Goal: Browse casually

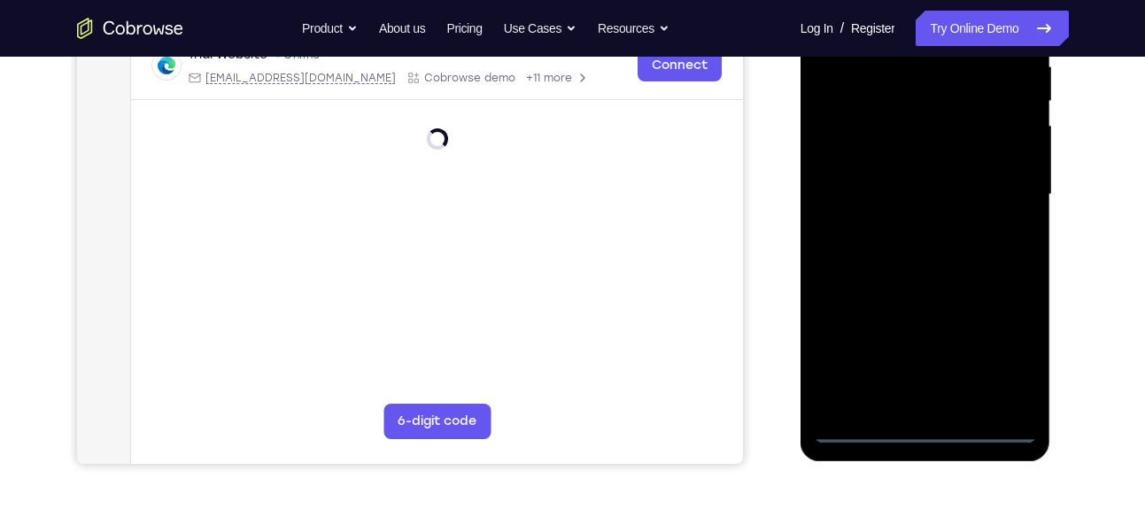
scroll to position [360, 0]
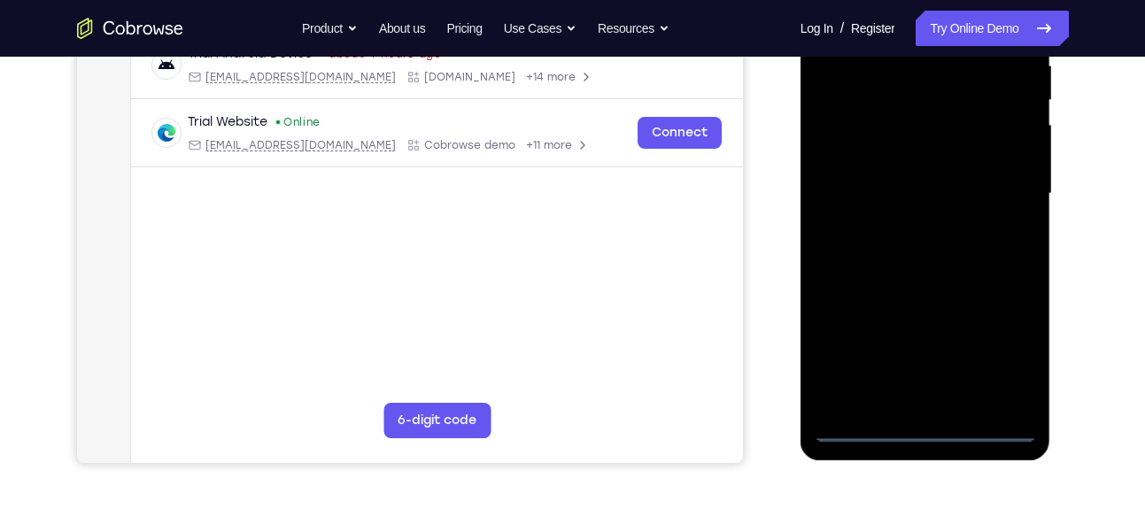
click at [929, 428] on div at bounding box center [925, 194] width 223 height 496
click at [1000, 348] on div at bounding box center [925, 194] width 223 height 496
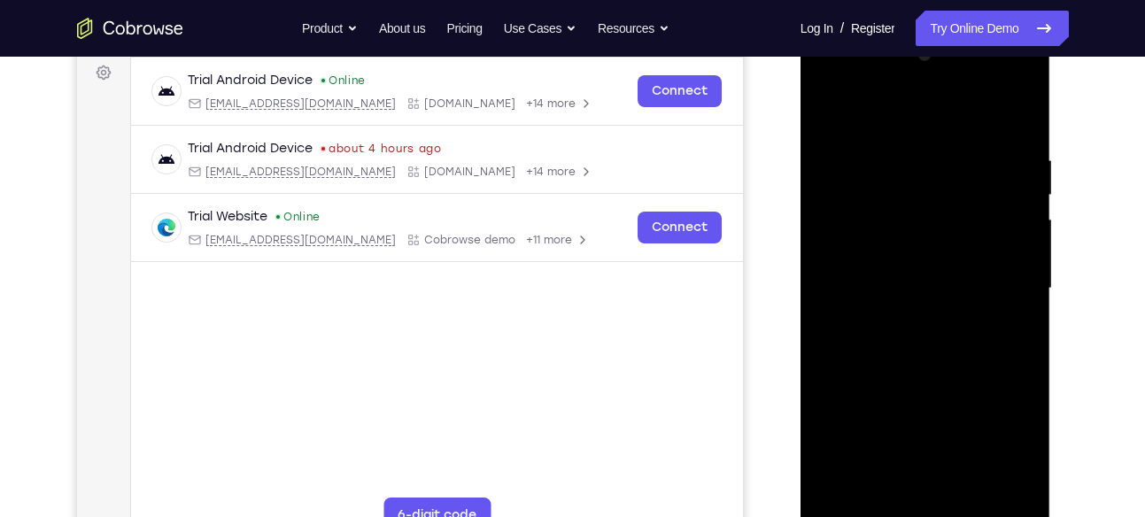
scroll to position [267, 0]
click at [828, 75] on div at bounding box center [925, 287] width 223 height 496
click at [853, 219] on div at bounding box center [925, 287] width 223 height 496
click at [872, 282] on div at bounding box center [925, 287] width 223 height 496
click at [854, 265] on div at bounding box center [925, 287] width 223 height 496
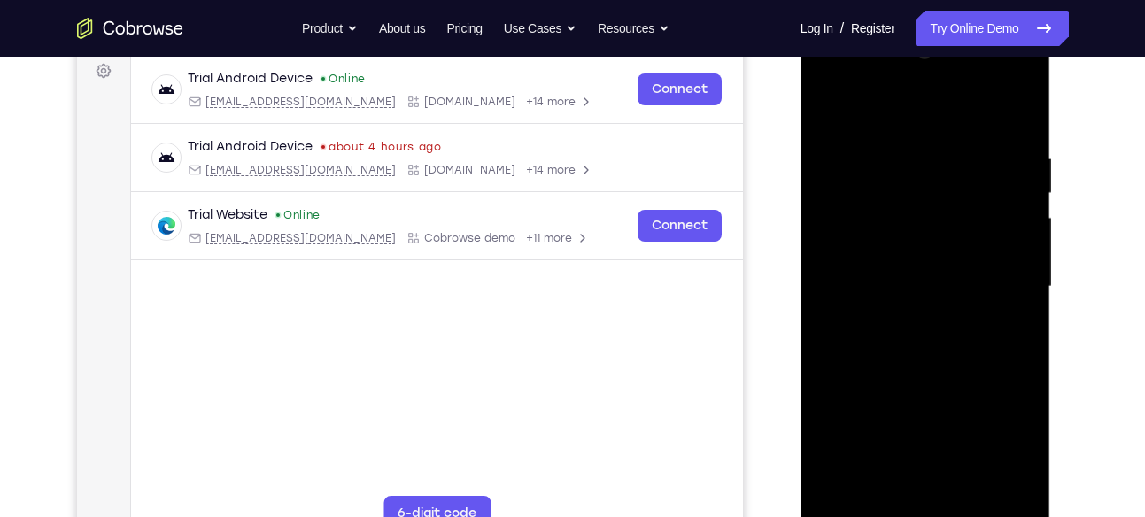
click at [900, 232] on div at bounding box center [925, 287] width 223 height 496
click at [865, 263] on div at bounding box center [925, 287] width 223 height 496
click at [900, 311] on div at bounding box center [925, 287] width 223 height 496
click at [908, 372] on div at bounding box center [925, 287] width 223 height 496
click at [956, 259] on div at bounding box center [925, 287] width 223 height 496
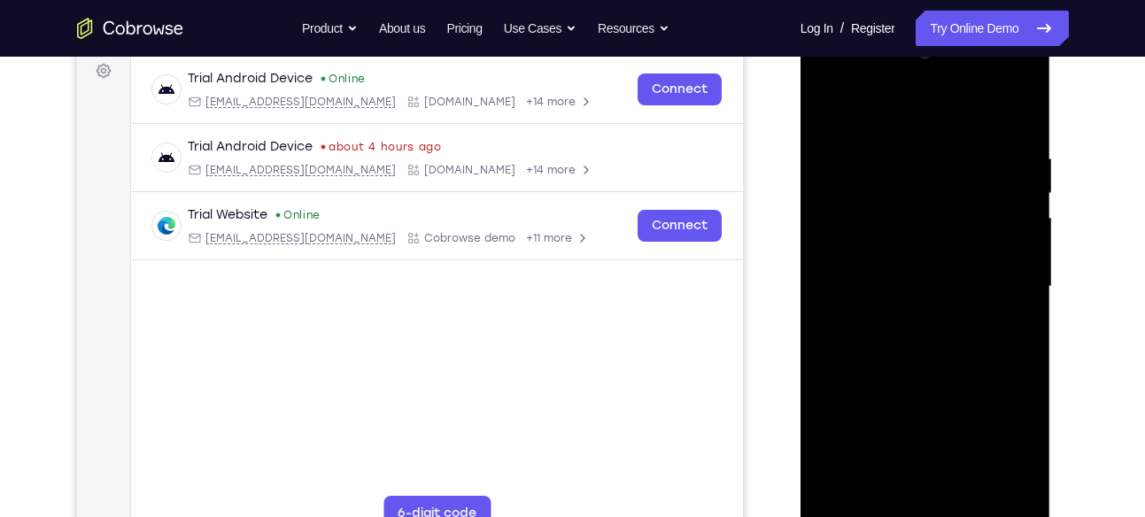
click at [997, 103] on div at bounding box center [925, 287] width 223 height 496
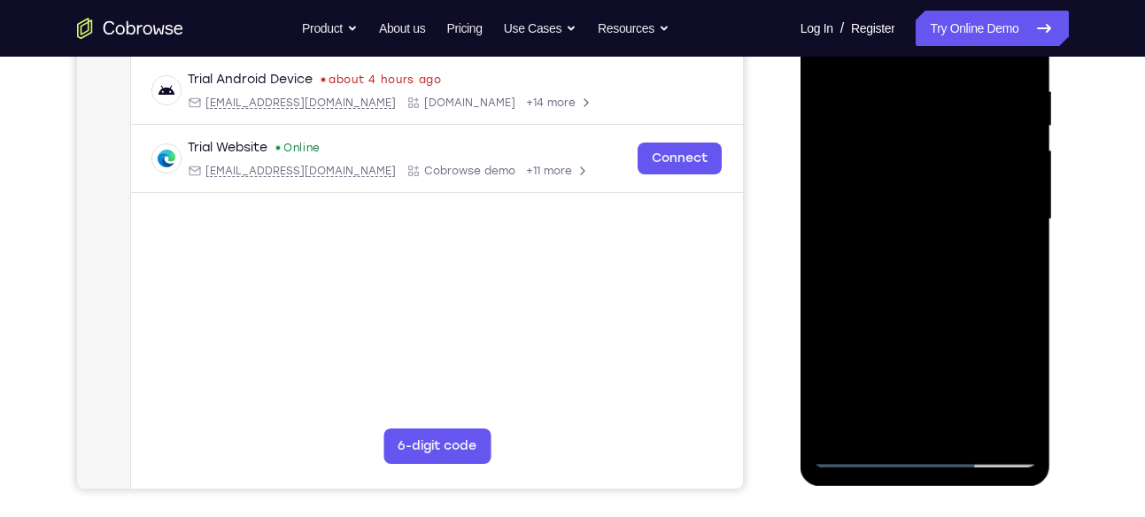
scroll to position [340, 0]
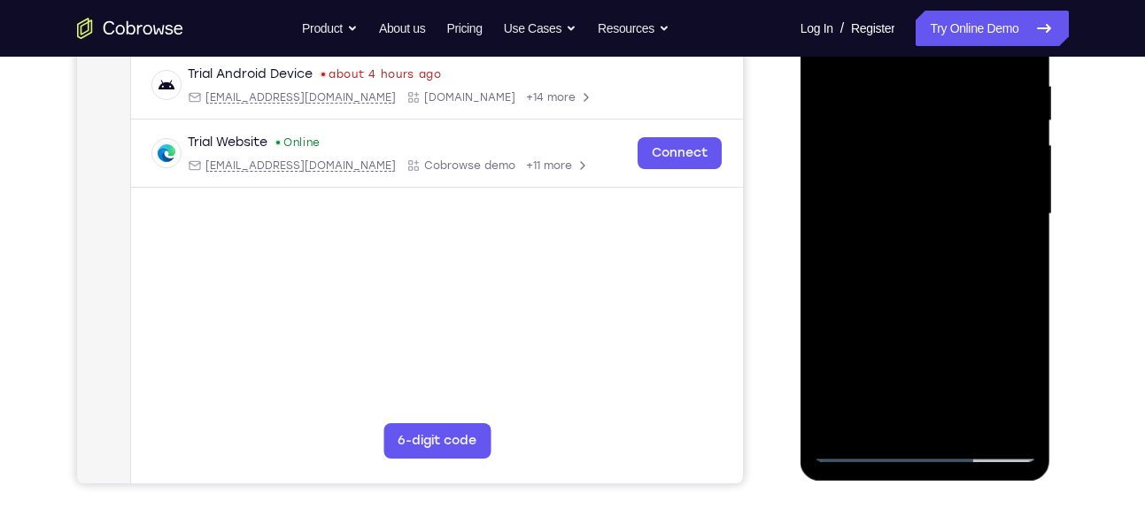
click at [968, 176] on div at bounding box center [925, 214] width 223 height 496
click at [999, 176] on div at bounding box center [925, 214] width 223 height 496
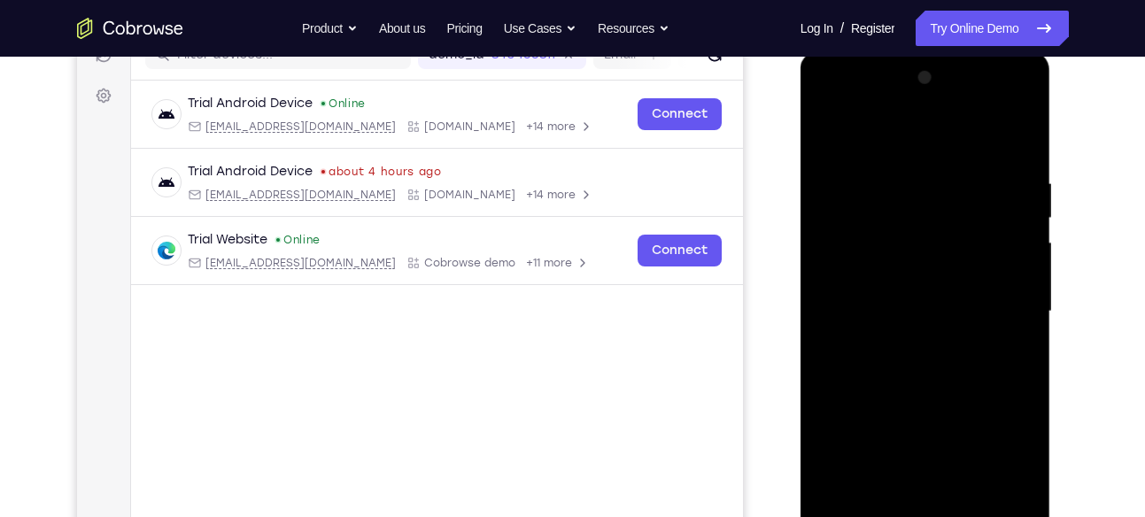
scroll to position [242, 0]
click at [920, 369] on div at bounding box center [925, 313] width 223 height 496
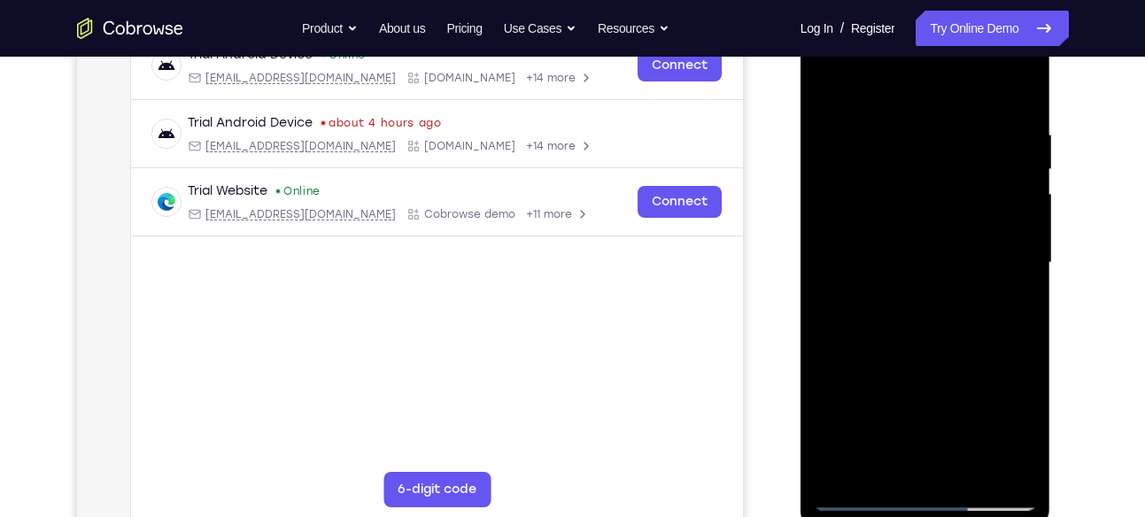
scroll to position [297, 0]
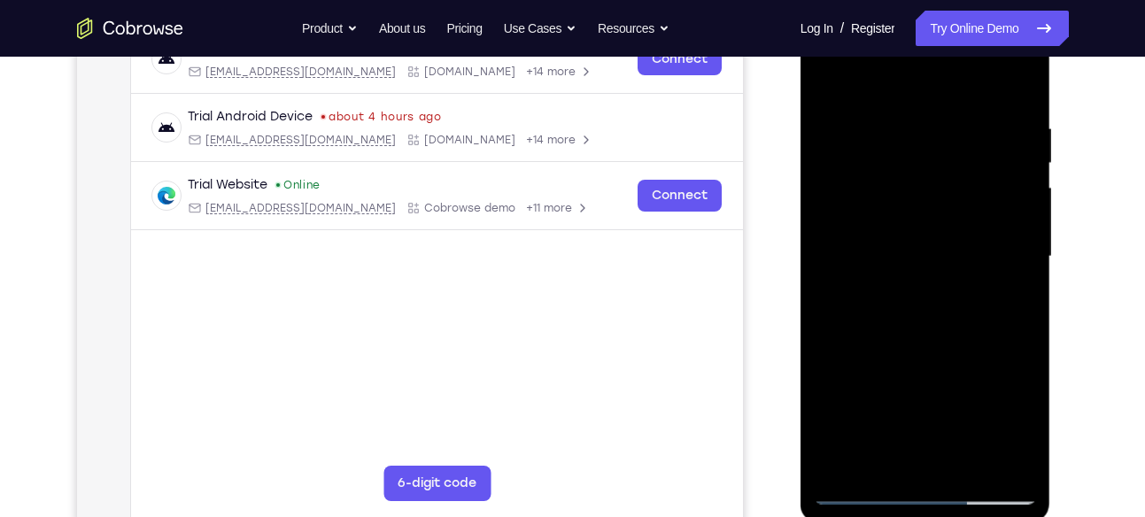
click at [988, 220] on div at bounding box center [925, 257] width 223 height 496
click at [927, 181] on div at bounding box center [925, 257] width 223 height 496
click at [913, 215] on div at bounding box center [925, 257] width 223 height 496
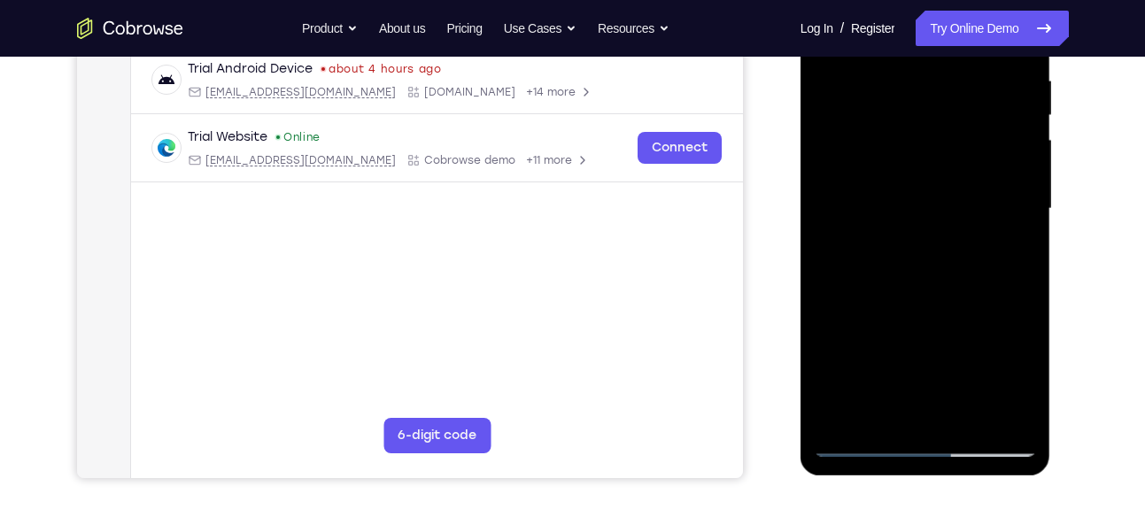
scroll to position [346, 0]
click at [918, 168] on div at bounding box center [925, 208] width 223 height 496
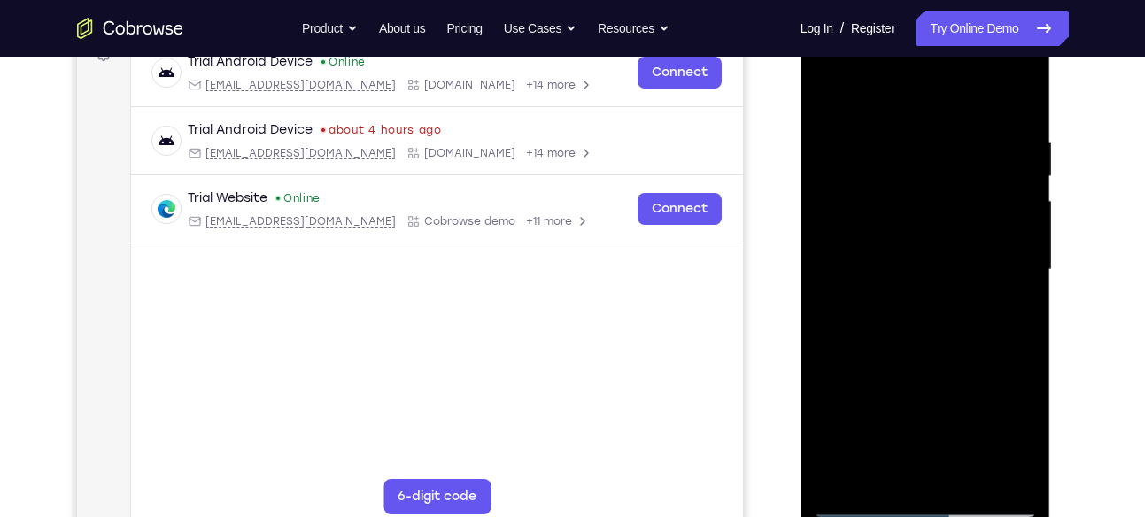
scroll to position [282, 0]
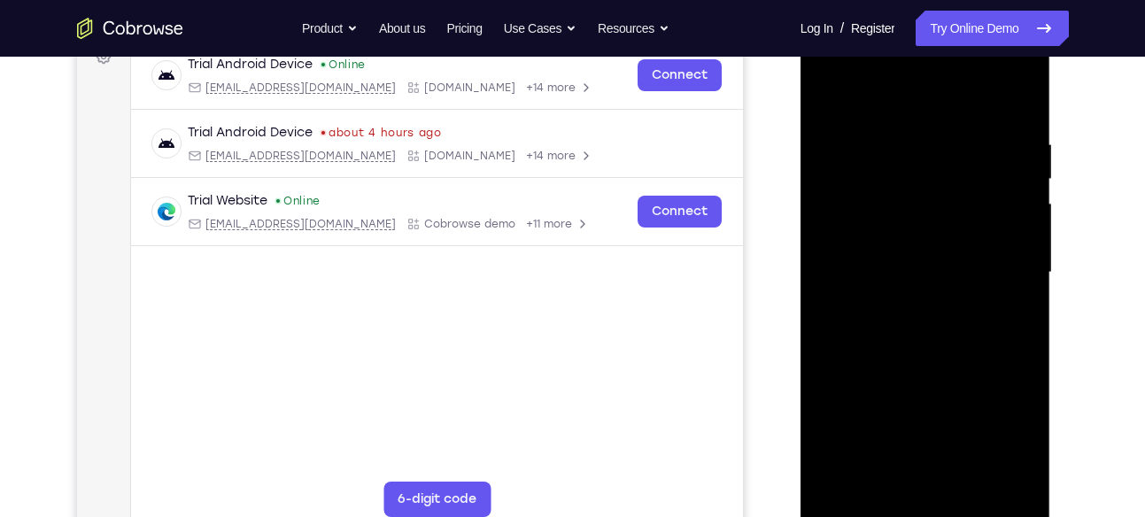
click at [834, 100] on div at bounding box center [925, 273] width 223 height 496
click at [914, 352] on div at bounding box center [925, 273] width 223 height 496
click at [965, 243] on div at bounding box center [925, 273] width 223 height 496
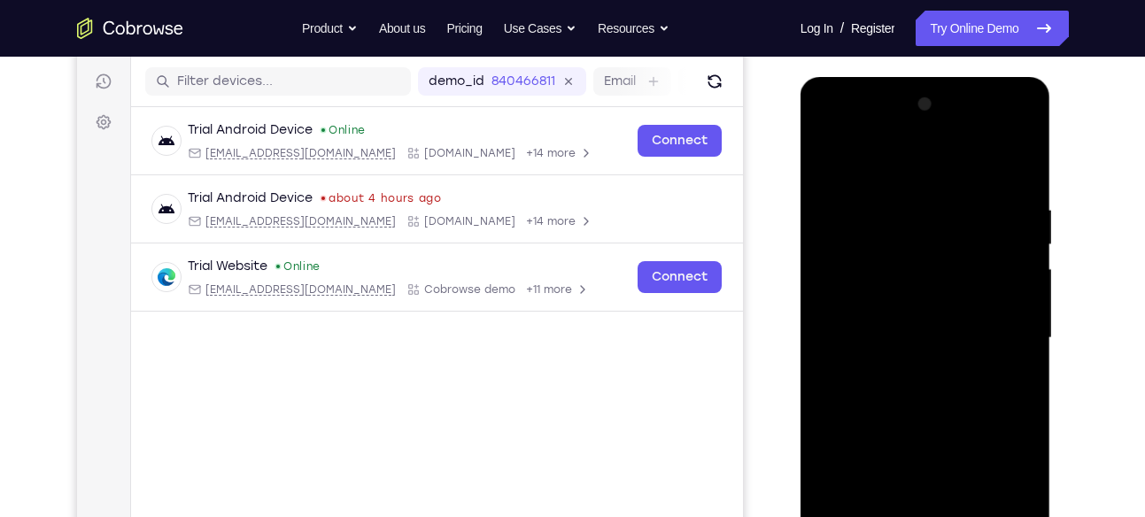
scroll to position [215, 0]
click at [1002, 290] on div at bounding box center [925, 339] width 223 height 496
click at [838, 169] on div at bounding box center [925, 339] width 223 height 496
click at [827, 171] on div at bounding box center [925, 339] width 223 height 496
click at [942, 413] on div at bounding box center [925, 339] width 223 height 496
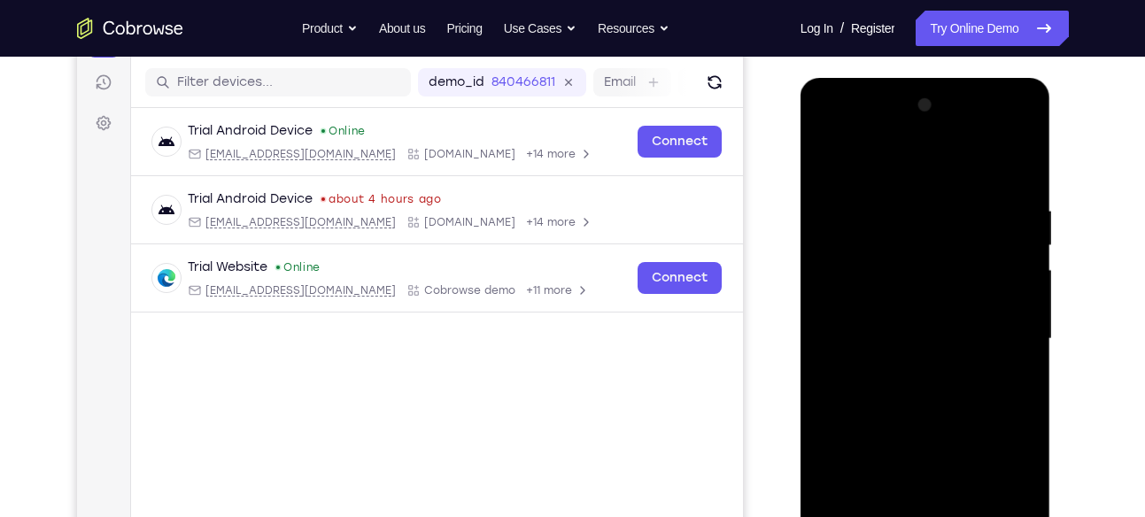
click at [1006, 132] on div at bounding box center [925, 339] width 223 height 496
click at [831, 133] on div at bounding box center [925, 339] width 223 height 496
click at [997, 337] on div at bounding box center [925, 339] width 223 height 496
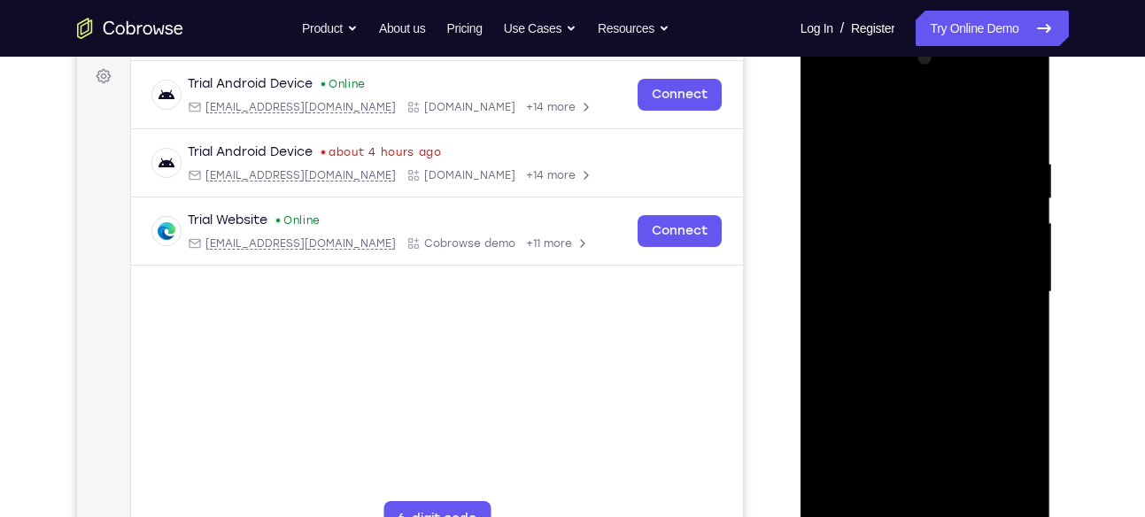
click at [897, 319] on div at bounding box center [925, 292] width 223 height 496
click at [931, 270] on div at bounding box center [925, 292] width 223 height 496
click at [878, 255] on div at bounding box center [925, 292] width 223 height 496
click at [871, 275] on div at bounding box center [925, 292] width 223 height 496
click at [868, 285] on div at bounding box center [925, 292] width 223 height 496
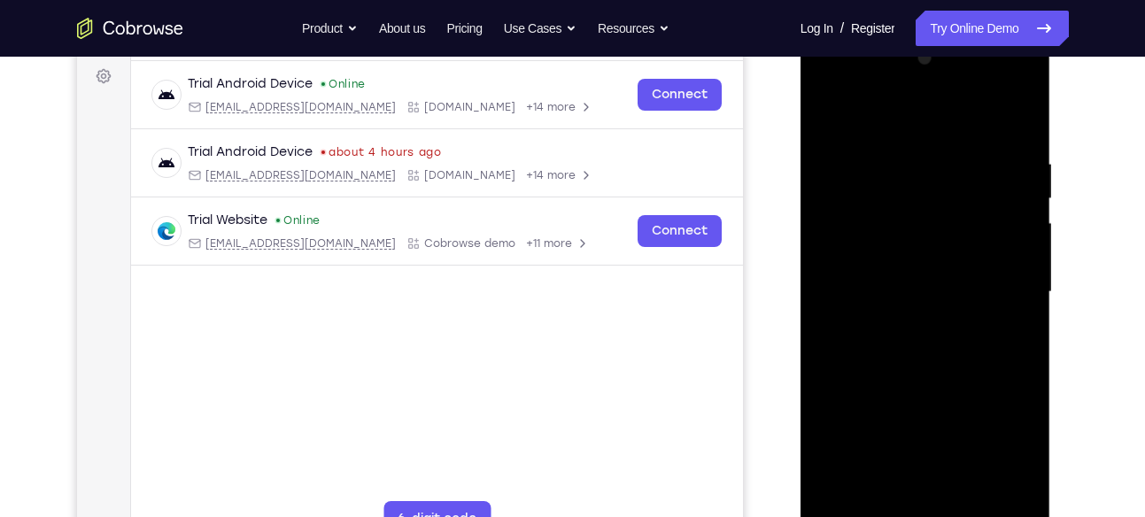
click at [870, 354] on div at bounding box center [925, 292] width 223 height 496
click at [880, 345] on div at bounding box center [925, 292] width 223 height 496
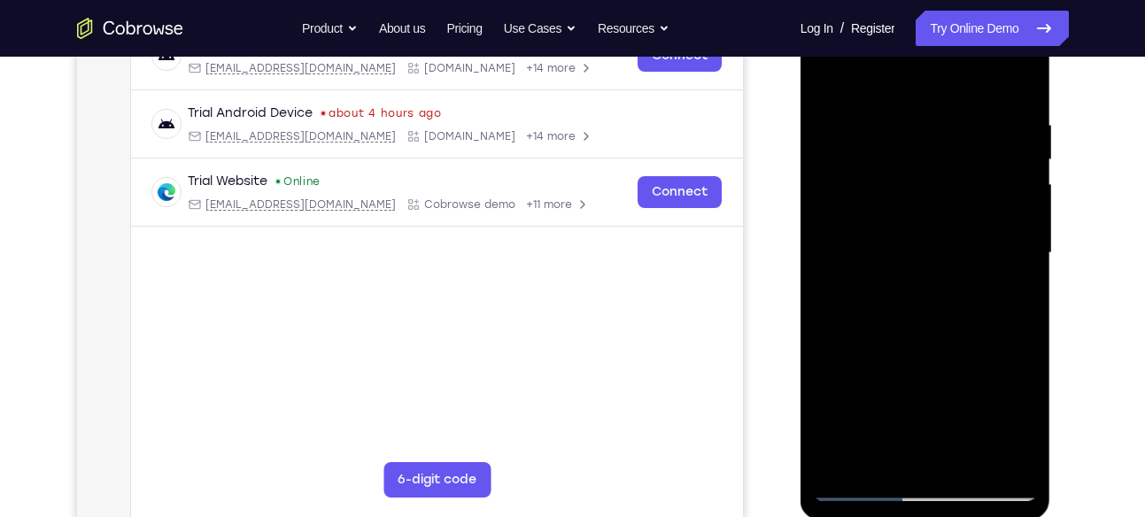
scroll to position [307, 0]
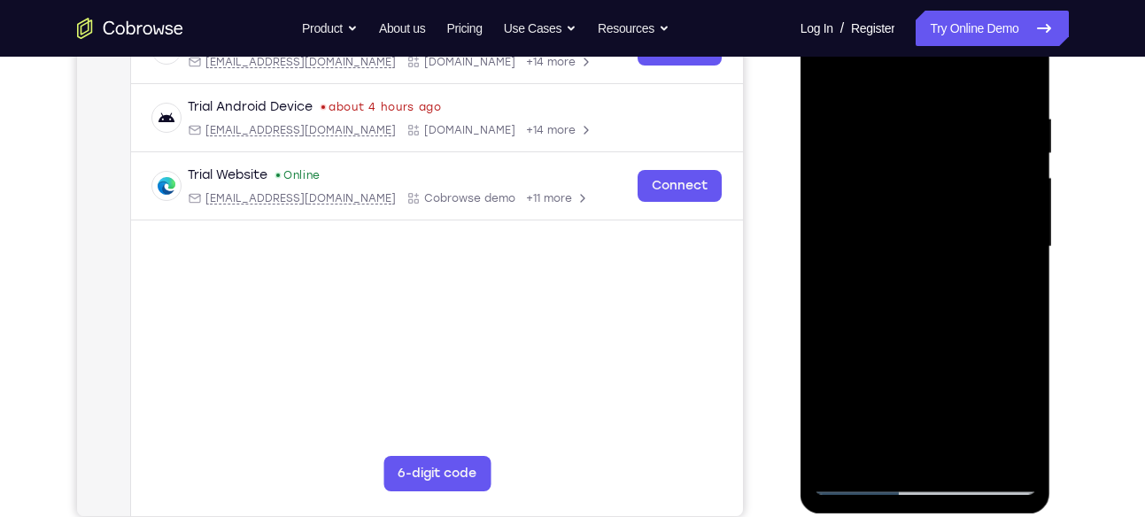
click at [915, 293] on div at bounding box center [925, 247] width 223 height 496
click at [899, 321] on div at bounding box center [925, 247] width 223 height 496
click at [899, 338] on div at bounding box center [925, 247] width 223 height 496
click at [920, 156] on div at bounding box center [925, 247] width 223 height 496
click at [904, 233] on div at bounding box center [925, 247] width 223 height 496
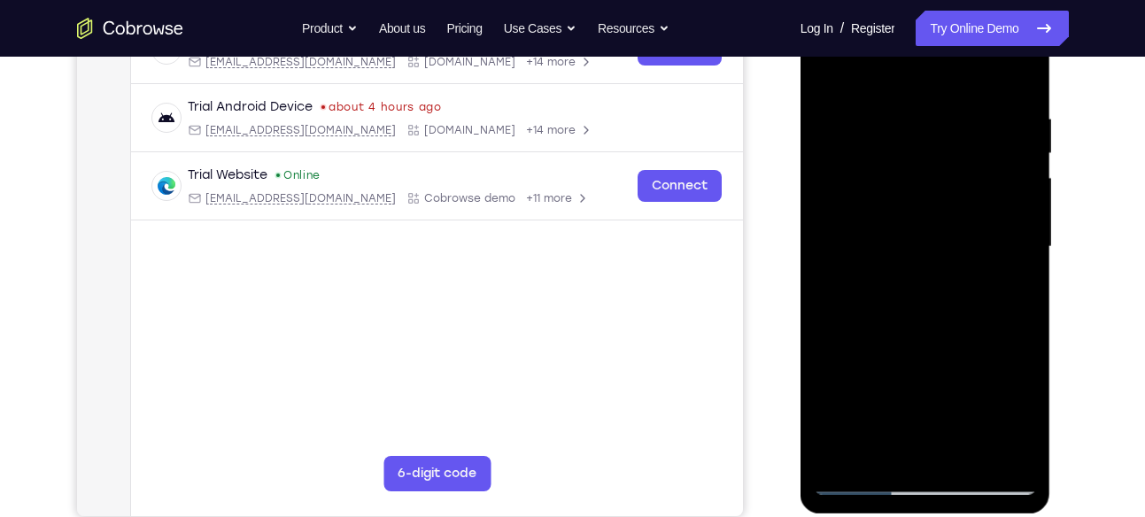
click at [892, 247] on div at bounding box center [925, 247] width 223 height 496
click at [892, 446] on div at bounding box center [925, 247] width 223 height 496
click at [939, 332] on div at bounding box center [925, 247] width 223 height 496
click at [918, 336] on div at bounding box center [925, 247] width 223 height 496
click at [946, 201] on div at bounding box center [925, 247] width 223 height 496
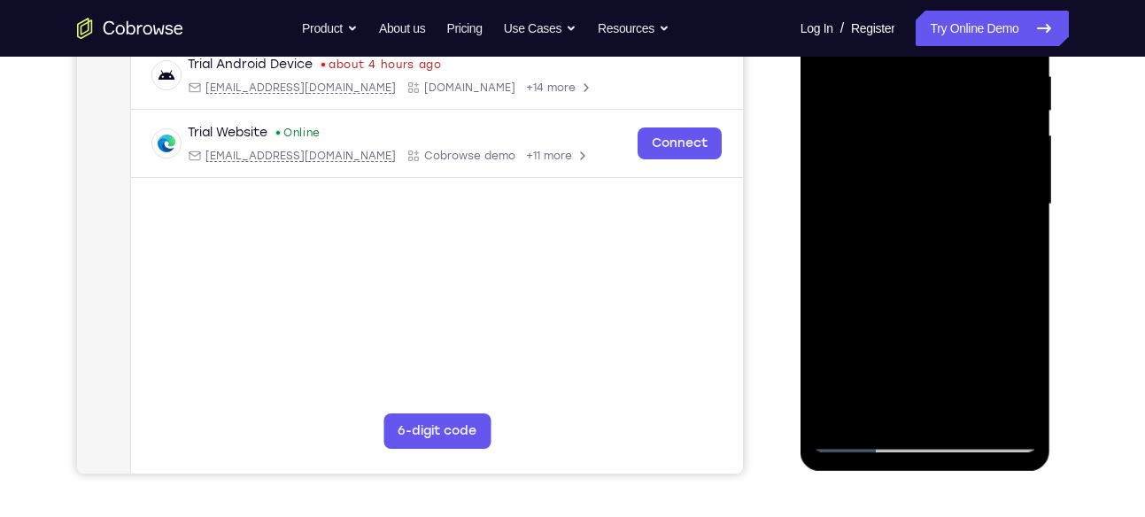
scroll to position [363, 0]
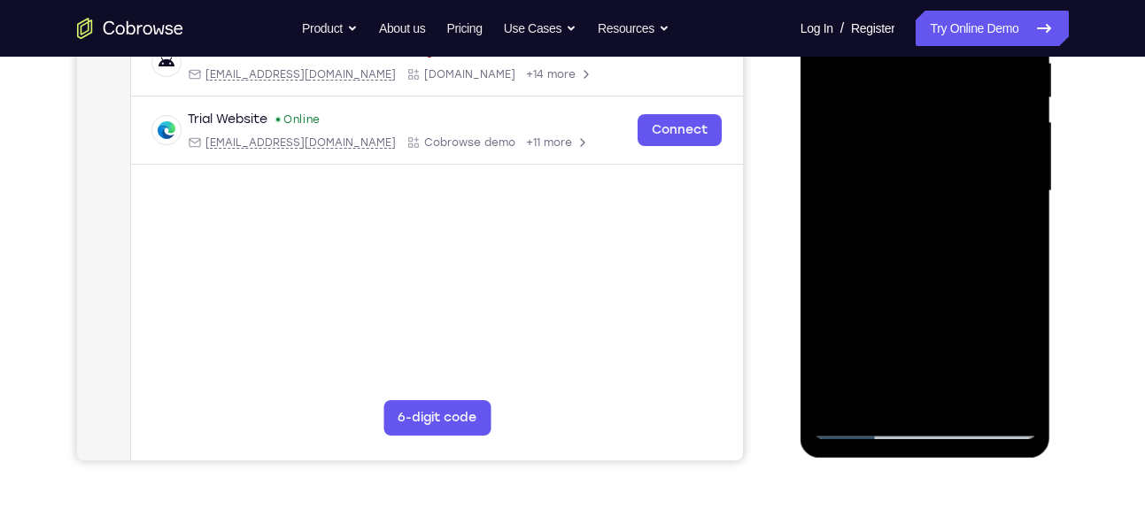
click at [938, 149] on div at bounding box center [925, 191] width 223 height 496
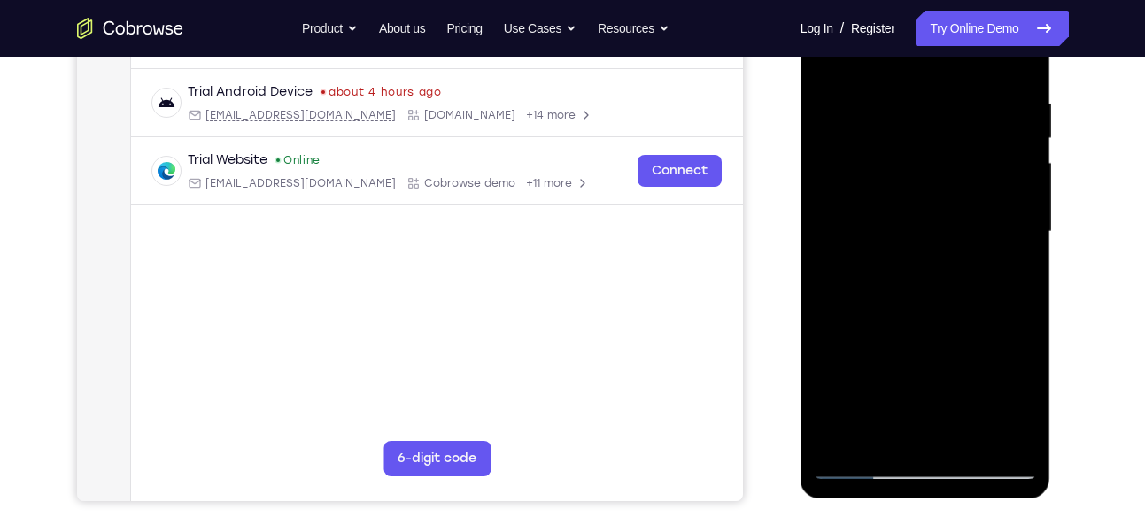
scroll to position [321, 0]
click at [903, 94] on div at bounding box center [925, 233] width 223 height 496
click at [865, 115] on div at bounding box center [925, 233] width 223 height 496
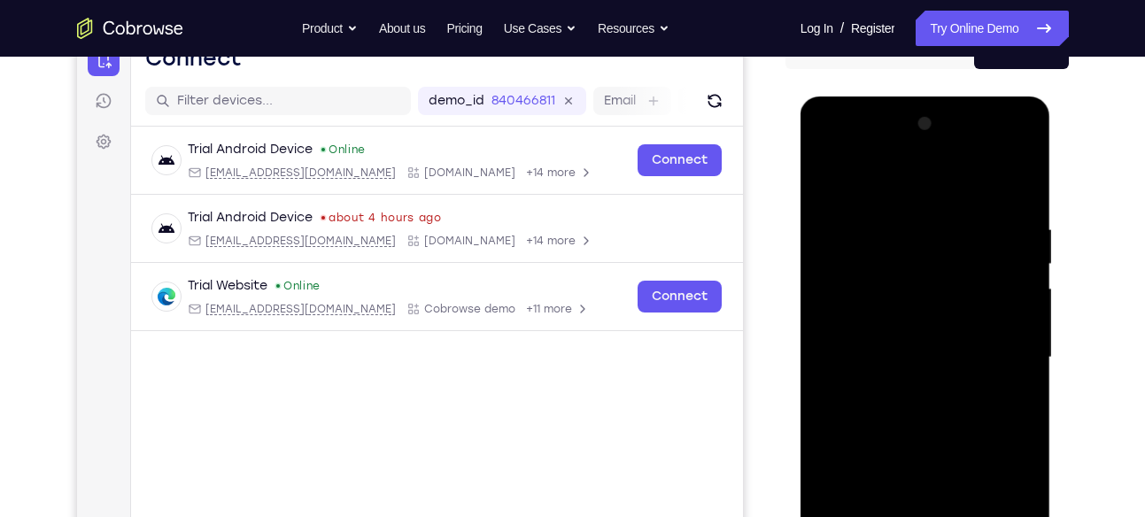
scroll to position [192, 0]
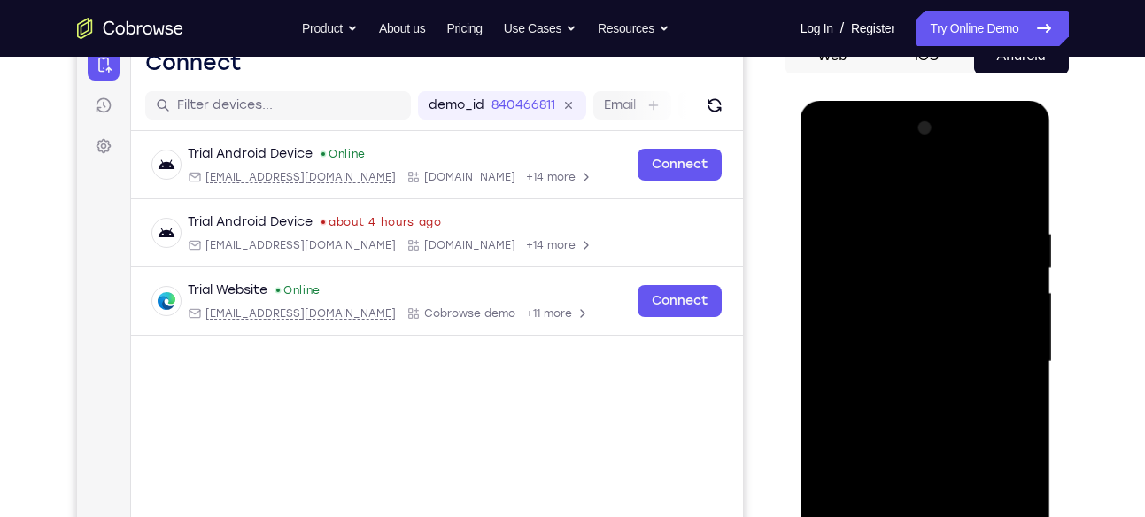
drag, startPoint x: 910, startPoint y: 220, endPoint x: 940, endPoint y: 333, distance: 117.3
click at [940, 333] on div at bounding box center [925, 362] width 223 height 496
drag, startPoint x: 835, startPoint y: 205, endPoint x: 887, endPoint y: 371, distance: 174.5
click at [887, 371] on div at bounding box center [925, 362] width 223 height 496
drag, startPoint x: 846, startPoint y: 213, endPoint x: 888, endPoint y: 406, distance: 197.5
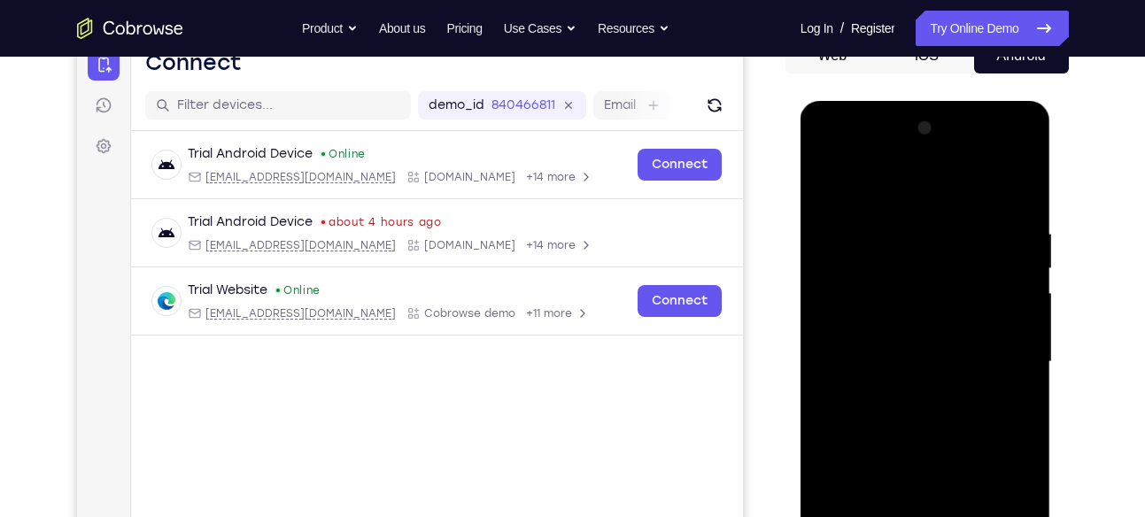
click at [888, 406] on div at bounding box center [925, 362] width 223 height 496
drag, startPoint x: 955, startPoint y: 281, endPoint x: 1047, endPoint y: 562, distance: 296.2
click at [1047, 516] on div at bounding box center [925, 365] width 251 height 528
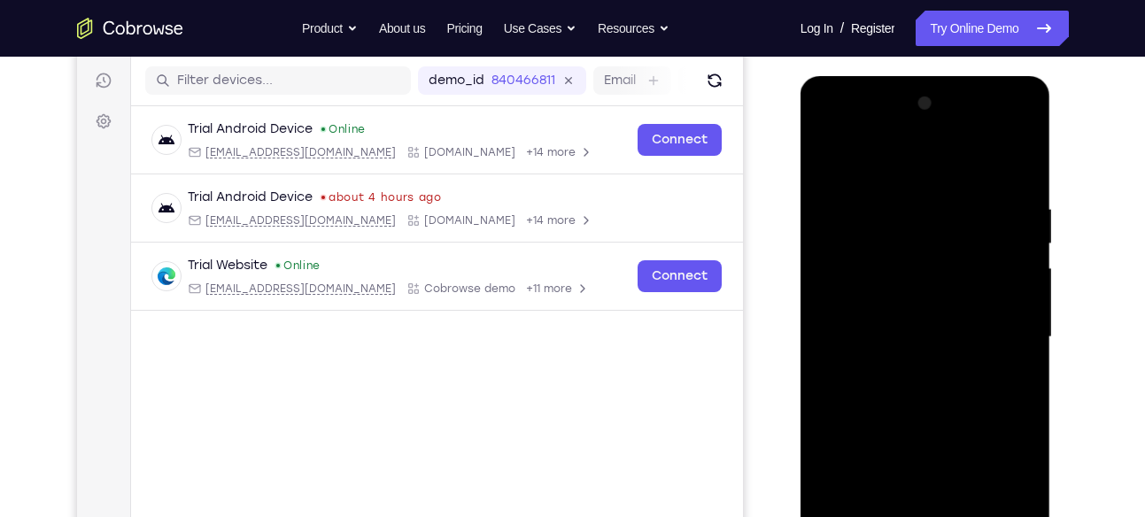
scroll to position [218, 0]
drag, startPoint x: 953, startPoint y: 286, endPoint x: 1072, endPoint y: 562, distance: 301.0
click at [1053, 516] on html "Online web based iOS Simulators and Android Emulators. Run iPhone, iPad, Mobile…" at bounding box center [926, 340] width 252 height 531
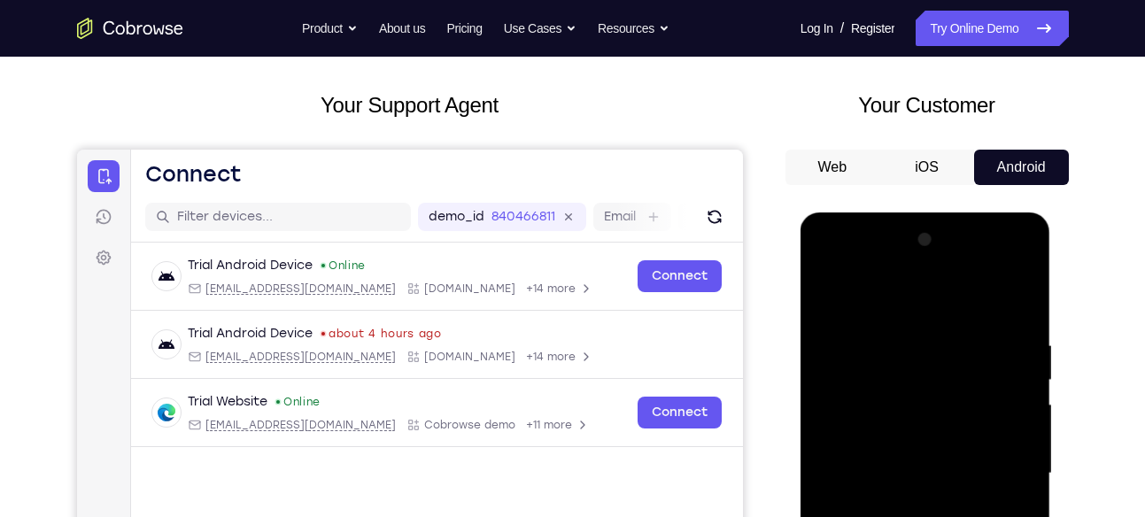
scroll to position [80, 0]
click at [1002, 264] on div at bounding box center [925, 475] width 223 height 496
click at [902, 342] on div at bounding box center [925, 475] width 223 height 496
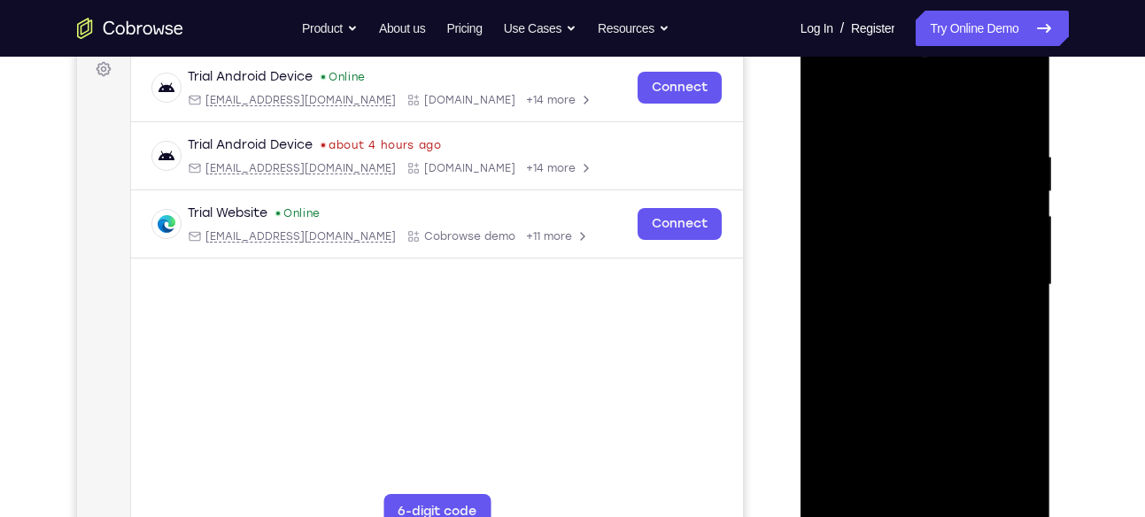
scroll to position [304, 0]
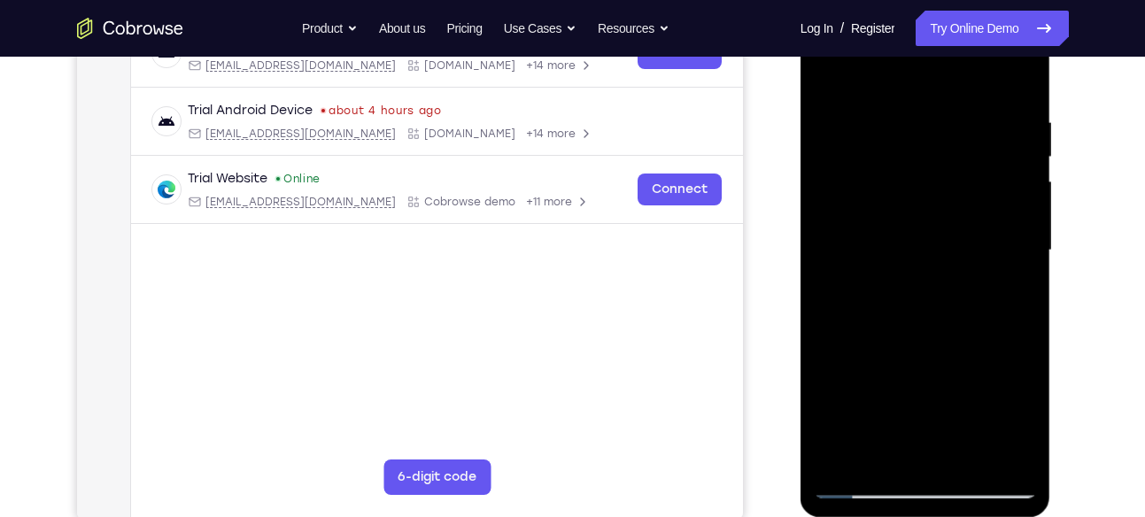
click at [938, 328] on div at bounding box center [925, 251] width 223 height 496
click at [968, 237] on div at bounding box center [925, 251] width 223 height 496
drag, startPoint x: 988, startPoint y: 369, endPoint x: 996, endPoint y: 287, distance: 82.7
click at [996, 287] on div at bounding box center [925, 251] width 223 height 496
click at [926, 459] on div at bounding box center [925, 251] width 223 height 496
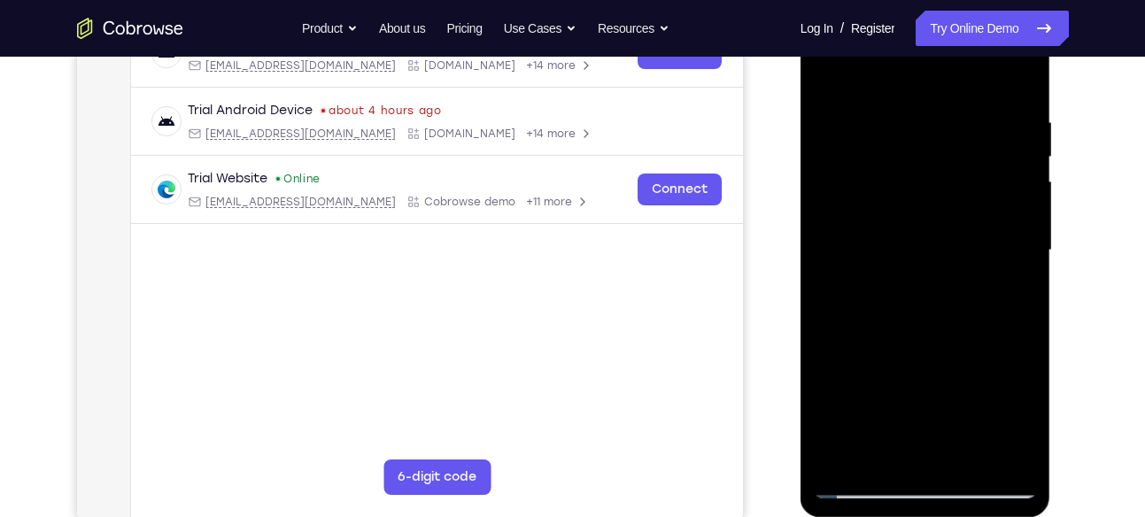
click at [872, 226] on div at bounding box center [925, 251] width 223 height 496
click at [915, 289] on div at bounding box center [925, 251] width 223 height 496
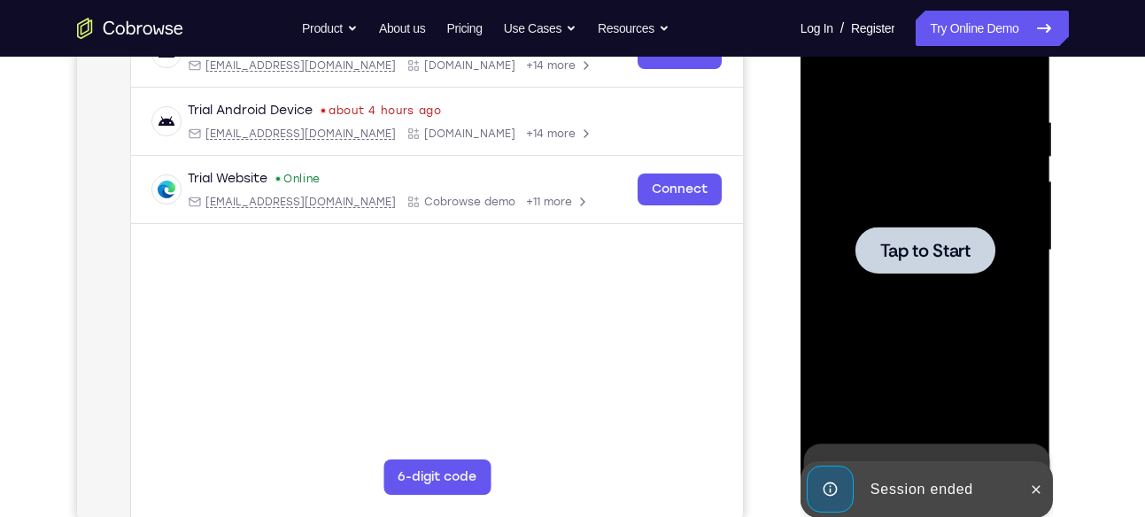
click at [907, 267] on div at bounding box center [925, 250] width 140 height 47
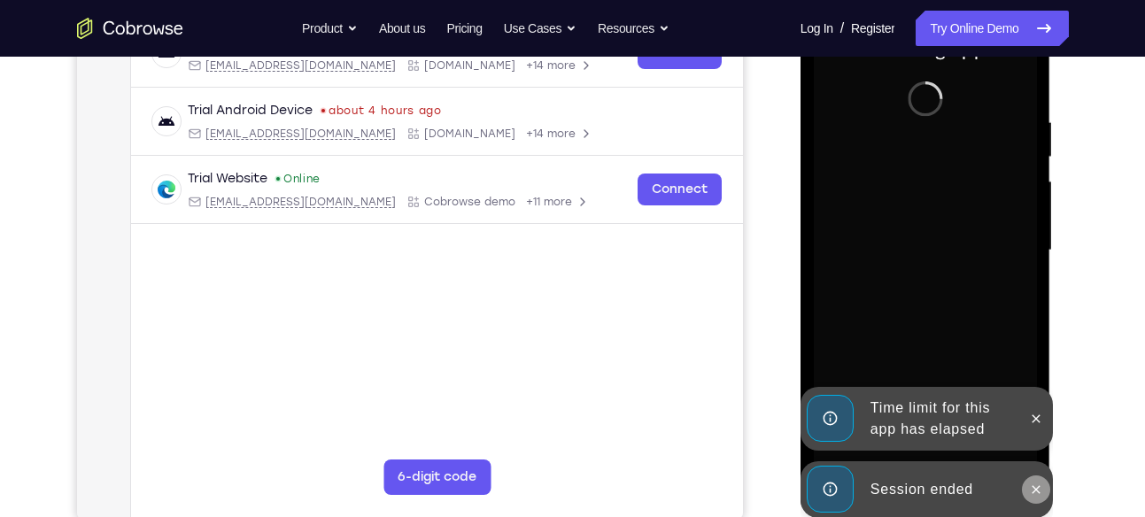
click at [1044, 492] on button at bounding box center [1036, 489] width 28 height 28
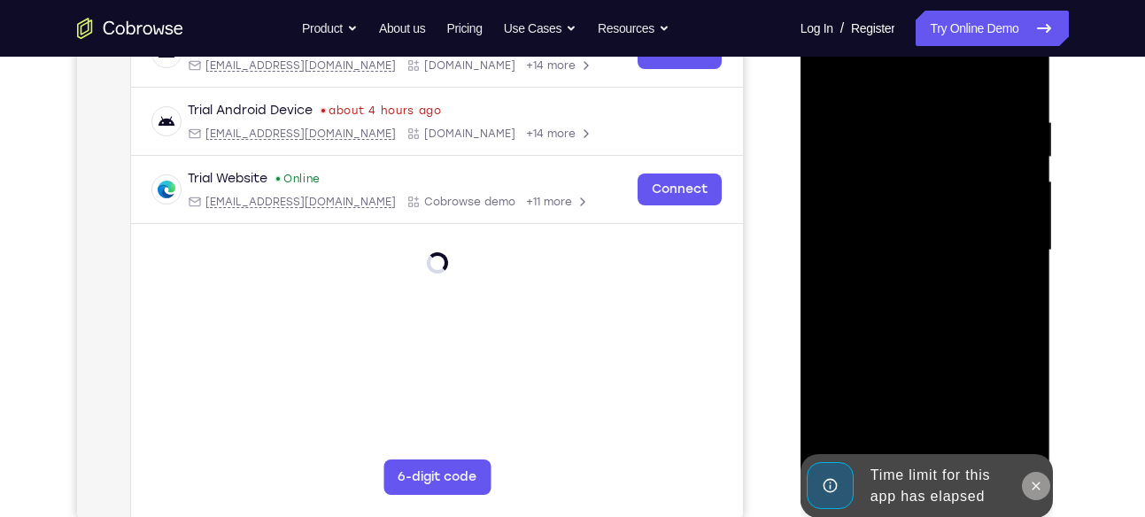
click at [1041, 483] on icon at bounding box center [1036, 486] width 14 height 14
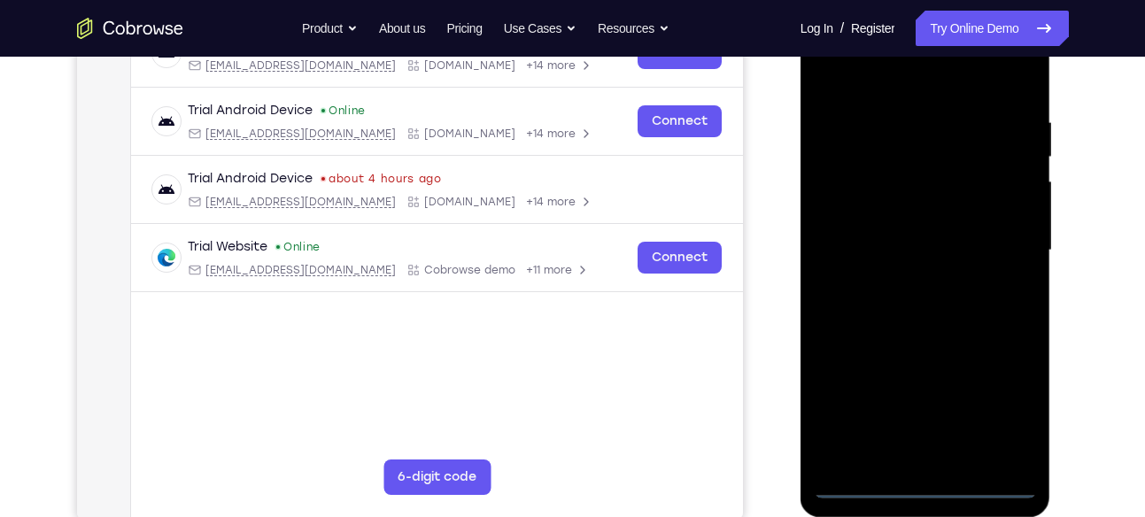
click at [931, 491] on div at bounding box center [925, 251] width 223 height 496
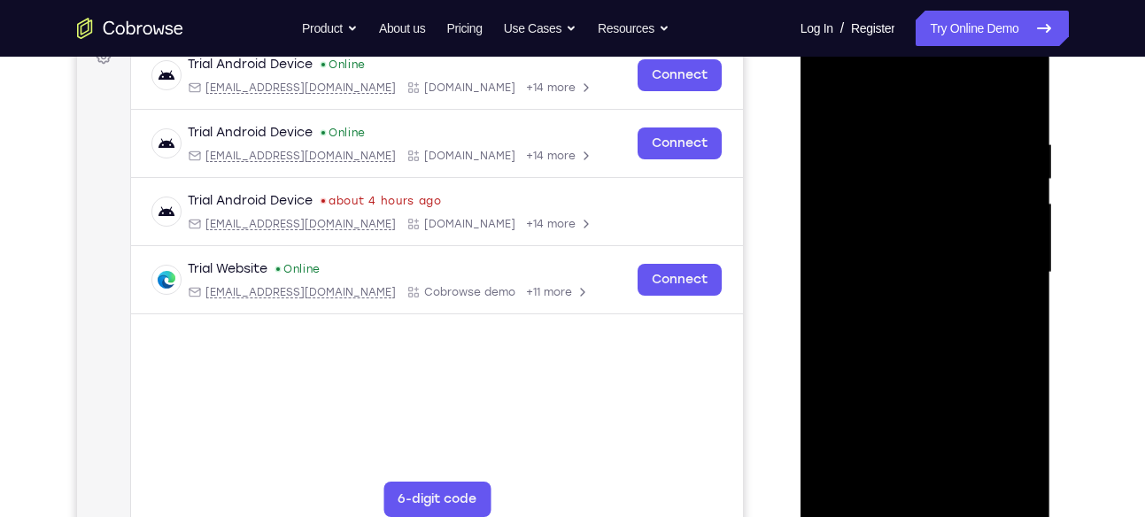
click at [996, 427] on div at bounding box center [925, 273] width 223 height 496
click at [830, 58] on div at bounding box center [925, 273] width 223 height 496
click at [854, 217] on div at bounding box center [925, 273] width 223 height 496
click at [892, 279] on div at bounding box center [925, 273] width 223 height 496
click at [892, 271] on div at bounding box center [925, 273] width 223 height 496
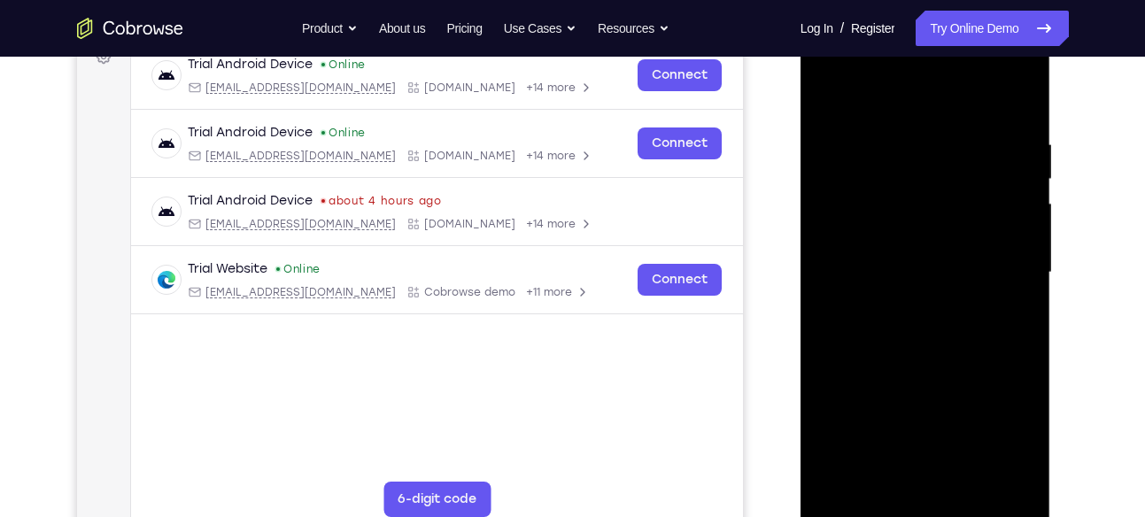
click at [877, 300] on div at bounding box center [925, 273] width 223 height 496
click at [879, 355] on div at bounding box center [925, 273] width 223 height 496
click at [943, 238] on div at bounding box center [925, 273] width 223 height 496
drag, startPoint x: 957, startPoint y: 439, endPoint x: 956, endPoint y: 395, distance: 44.3
click at [956, 395] on div at bounding box center [925, 273] width 223 height 496
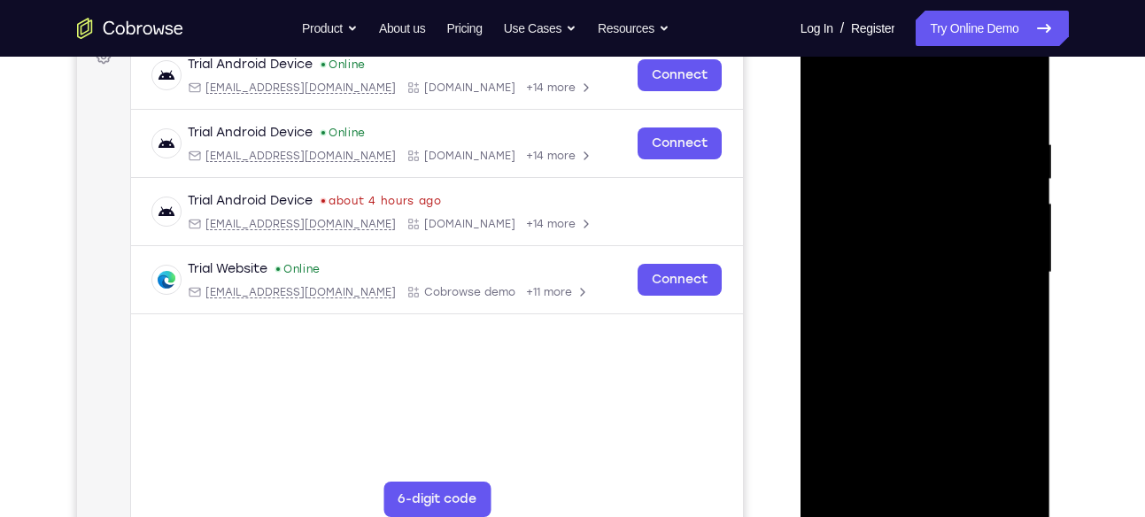
click at [893, 471] on div at bounding box center [925, 273] width 223 height 496
click at [930, 251] on div at bounding box center [925, 273] width 223 height 496
click at [888, 308] on div at bounding box center [925, 273] width 223 height 496
click at [877, 315] on div at bounding box center [925, 273] width 223 height 496
drag, startPoint x: 969, startPoint y: 219, endPoint x: 993, endPoint y: 282, distance: 67.6
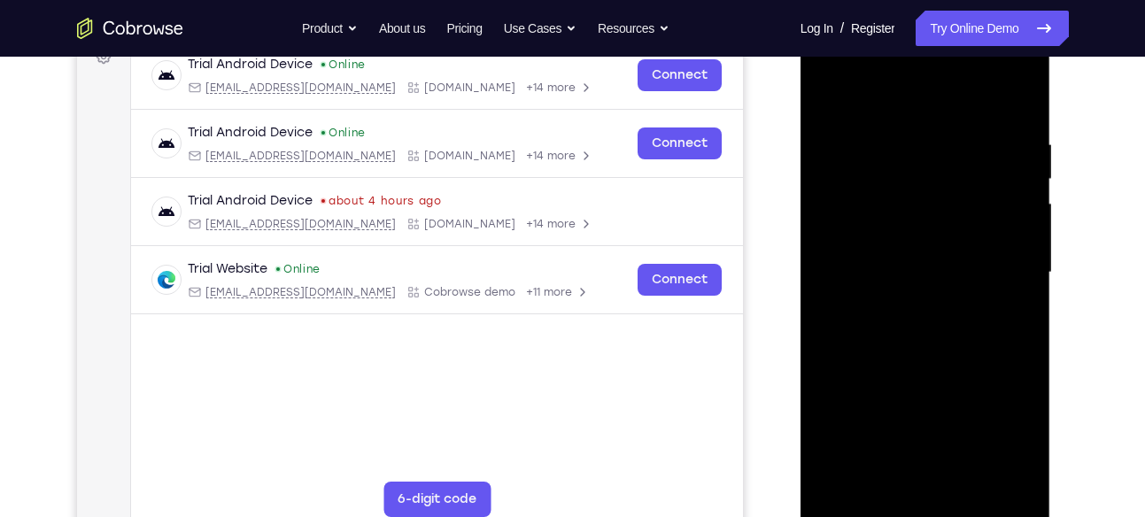
click at [993, 282] on div at bounding box center [925, 273] width 223 height 496
click at [928, 226] on div at bounding box center [925, 273] width 223 height 496
click at [1029, 101] on div at bounding box center [925, 273] width 223 height 496
drag, startPoint x: 949, startPoint y: 307, endPoint x: 980, endPoint y: 445, distance: 141.6
click at [980, 445] on div at bounding box center [925, 273] width 223 height 496
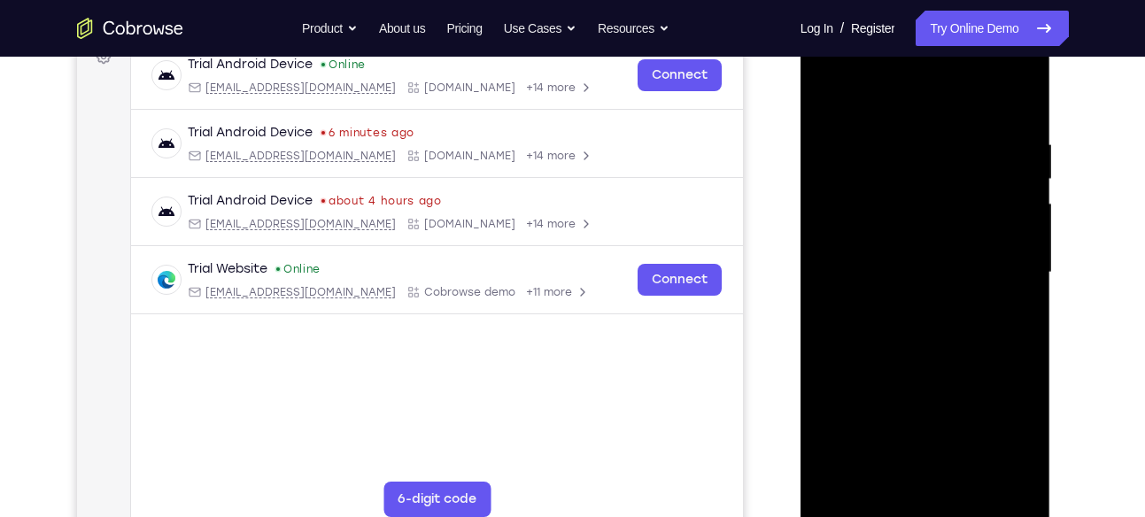
drag, startPoint x: 929, startPoint y: 259, endPoint x: 947, endPoint y: 393, distance: 135.0
click at [947, 393] on div at bounding box center [925, 273] width 223 height 496
drag, startPoint x: 1029, startPoint y: 136, endPoint x: 1052, endPoint y: 264, distance: 129.6
click at [1052, 264] on div at bounding box center [926, 277] width 252 height 531
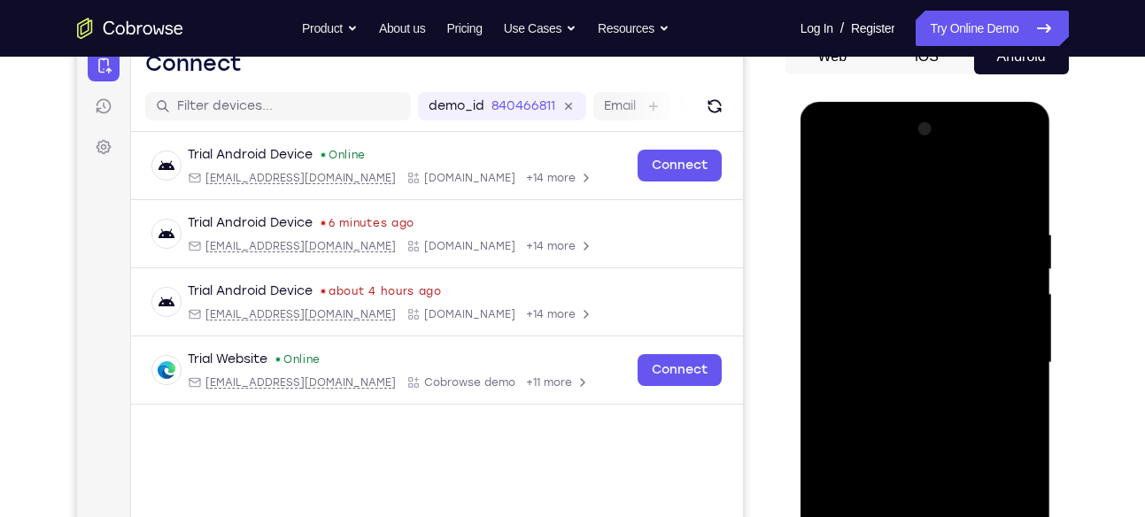
scroll to position [190, 0]
click at [1000, 154] on div at bounding box center [925, 364] width 223 height 496
click at [830, 152] on div at bounding box center [925, 364] width 223 height 496
click at [987, 355] on div at bounding box center [925, 364] width 223 height 496
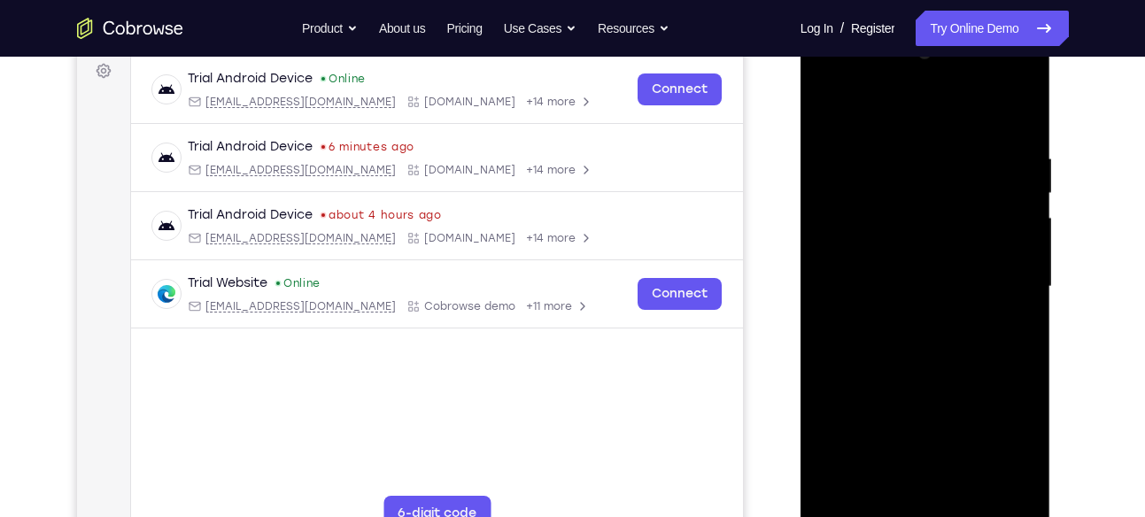
scroll to position [268, 0]
click at [915, 319] on div at bounding box center [925, 286] width 223 height 496
click at [908, 313] on div at bounding box center [925, 286] width 223 height 496
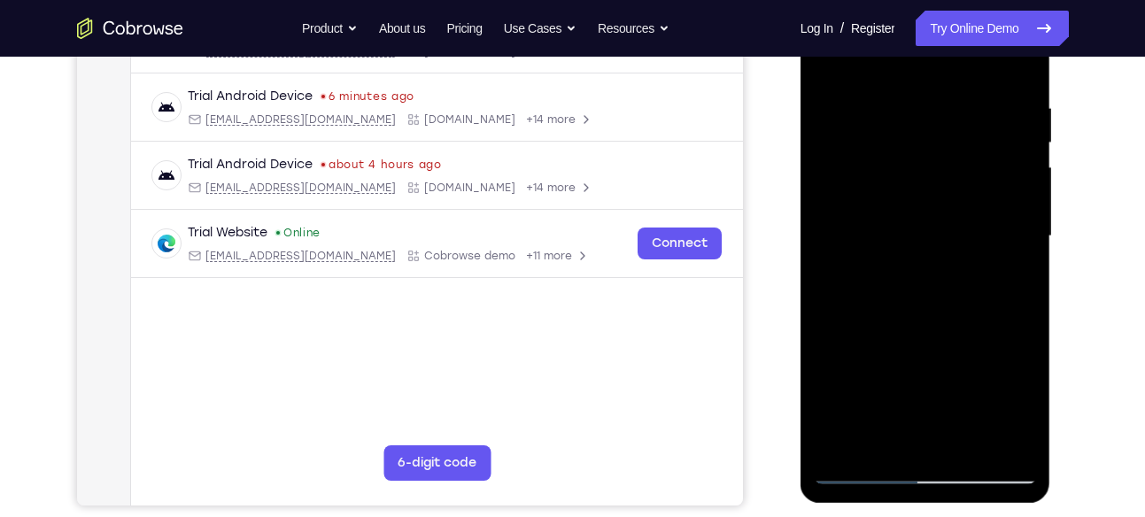
scroll to position [320, 0]
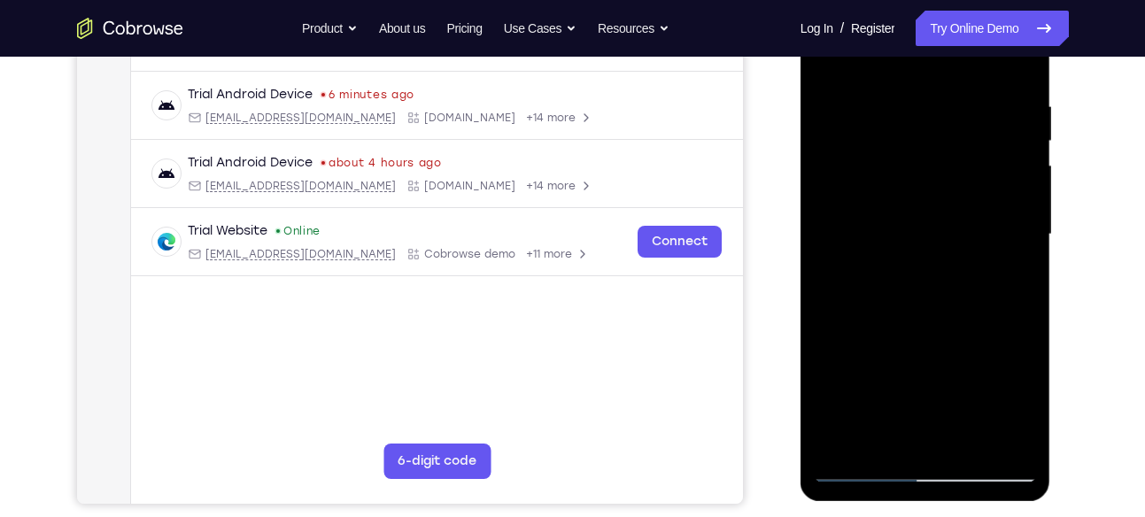
click at [912, 319] on div at bounding box center [925, 235] width 223 height 496
click at [904, 219] on div at bounding box center [925, 235] width 223 height 496
click at [939, 181] on div at bounding box center [925, 235] width 223 height 496
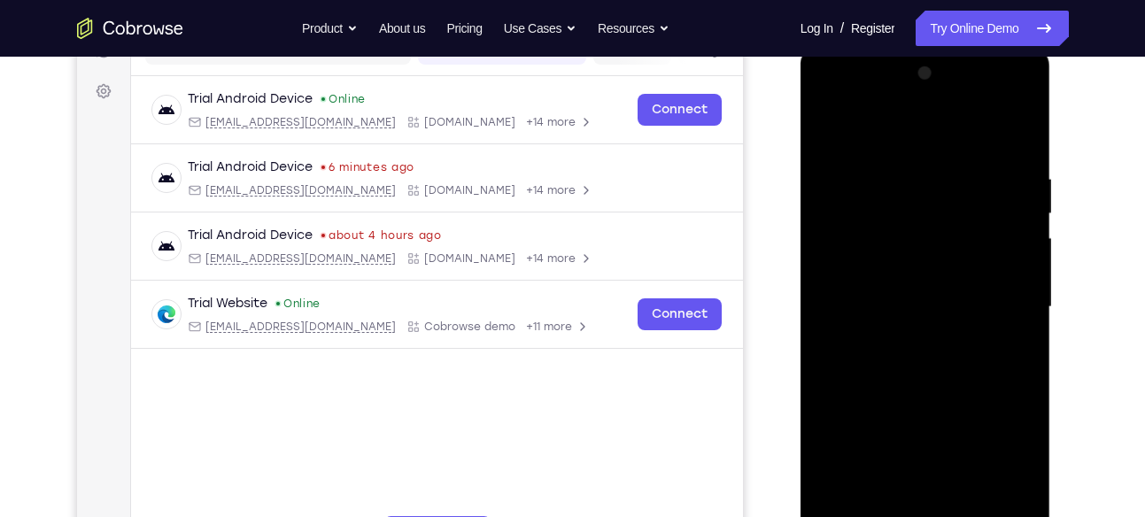
scroll to position [246, 0]
click at [909, 220] on div at bounding box center [925, 308] width 223 height 496
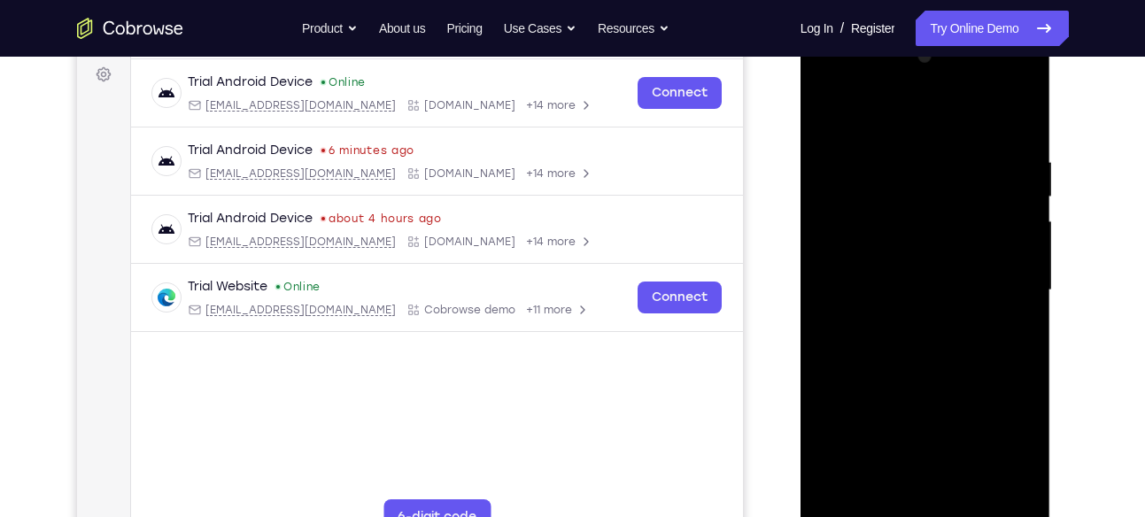
scroll to position [263, 0]
click at [936, 212] on div at bounding box center [925, 291] width 223 height 496
click at [856, 212] on div at bounding box center [925, 291] width 223 height 496
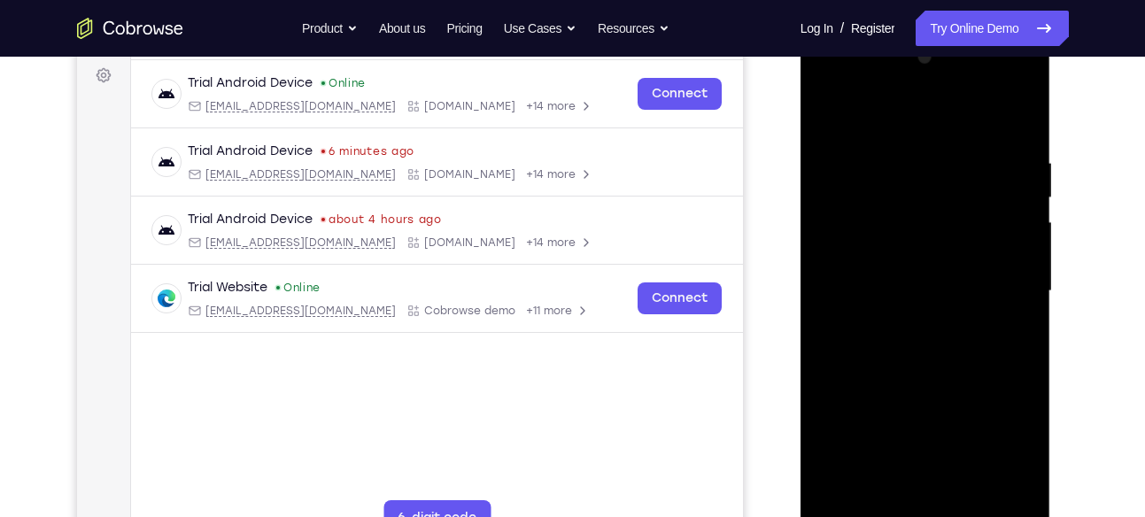
click at [856, 212] on div at bounding box center [925, 291] width 223 height 496
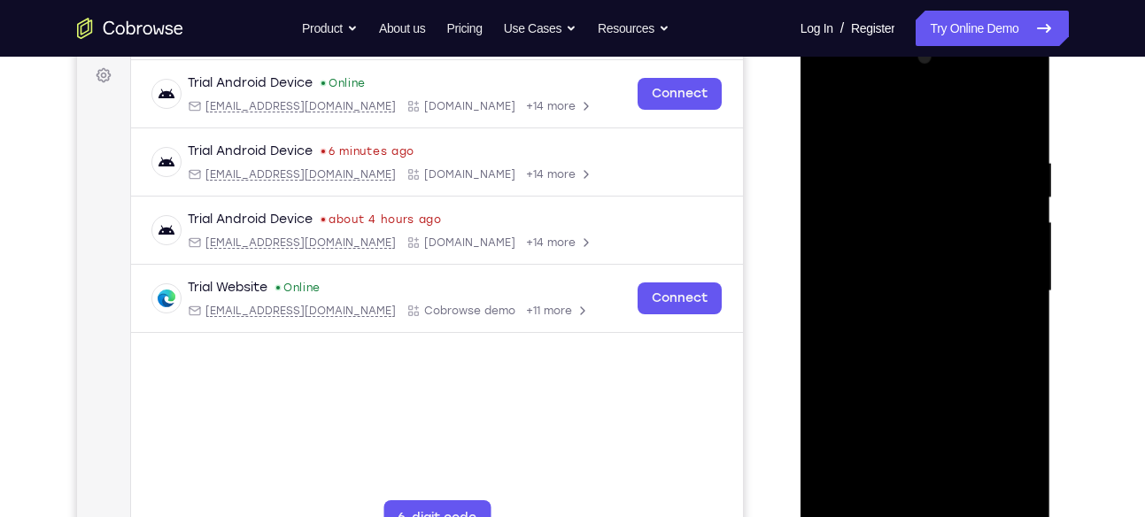
click at [856, 212] on div at bounding box center [925, 291] width 223 height 496
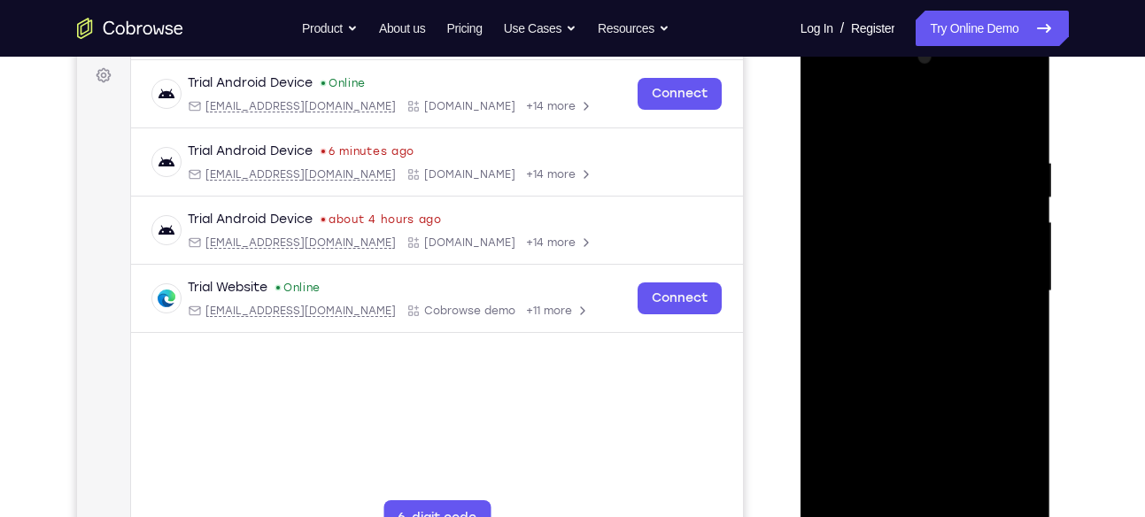
click at [964, 492] on div at bounding box center [925, 291] width 223 height 496
click at [959, 352] on div at bounding box center [925, 291] width 223 height 496
click at [1014, 498] on div at bounding box center [925, 291] width 223 height 496
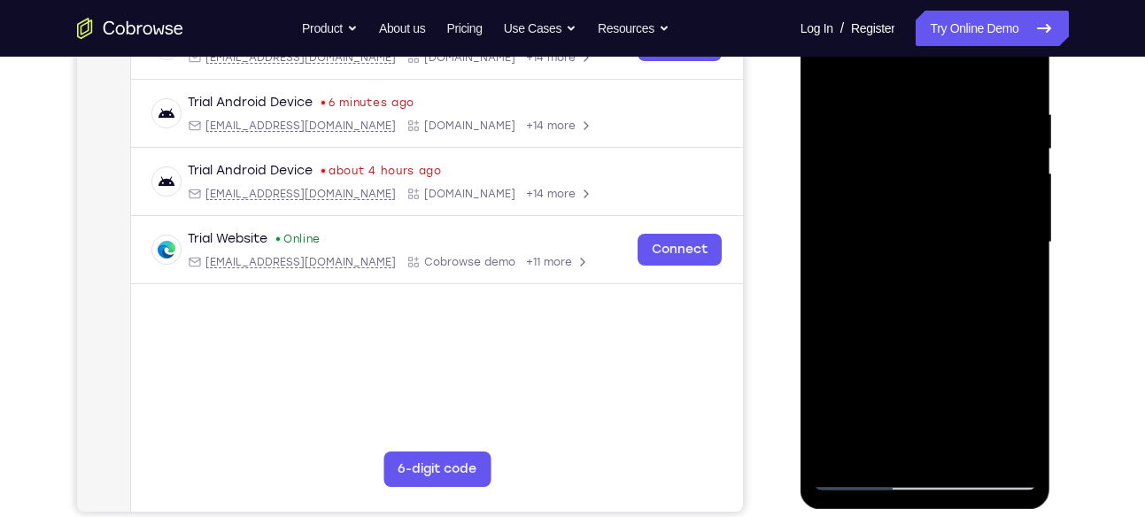
click at [967, 444] on div at bounding box center [925, 243] width 223 height 496
click at [930, 339] on div at bounding box center [925, 243] width 223 height 496
click at [937, 297] on div at bounding box center [925, 243] width 223 height 496
click at [885, 433] on div at bounding box center [925, 243] width 223 height 496
click at [1008, 281] on div at bounding box center [925, 243] width 223 height 496
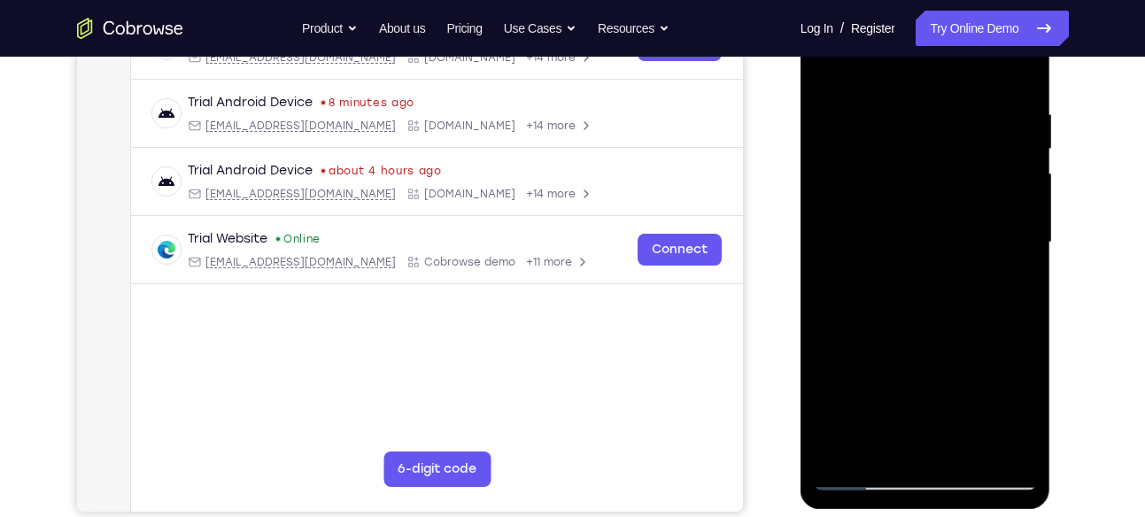
click at [825, 66] on div at bounding box center [925, 243] width 223 height 496
click at [832, 206] on div at bounding box center [925, 243] width 223 height 496
click at [862, 56] on nav "Go back Powerful, Flexible and Trustworthy. Avoid all extra friction for both A…" at bounding box center [572, 28] width 1145 height 57
click at [861, 60] on div at bounding box center [925, 243] width 223 height 496
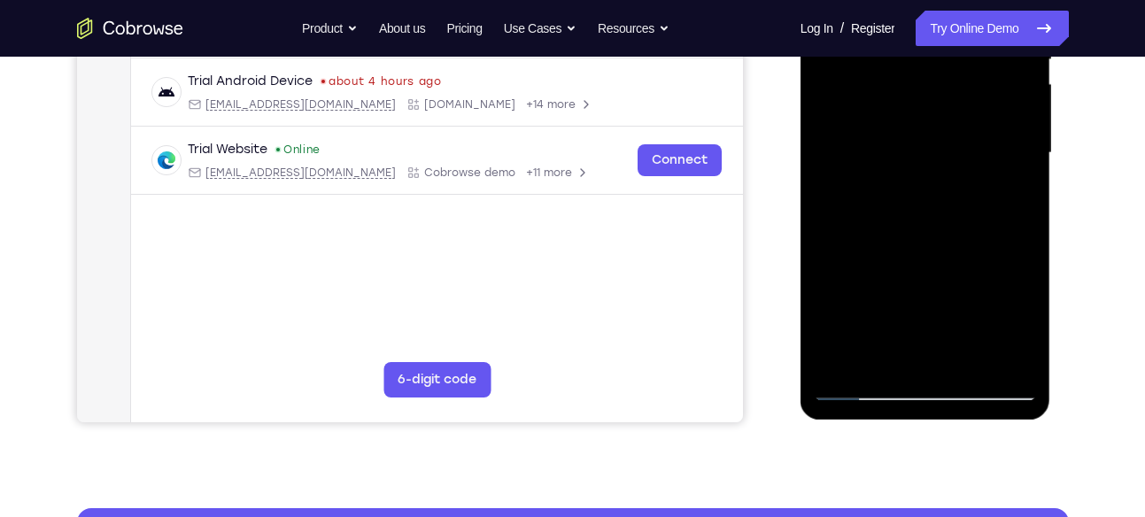
scroll to position [402, 0]
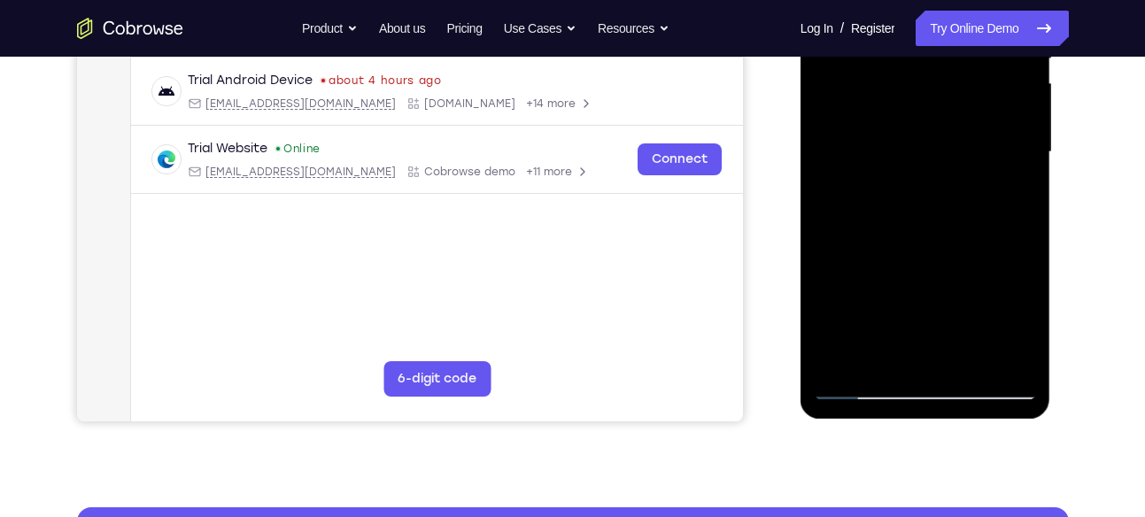
click at [843, 359] on div at bounding box center [925, 152] width 223 height 496
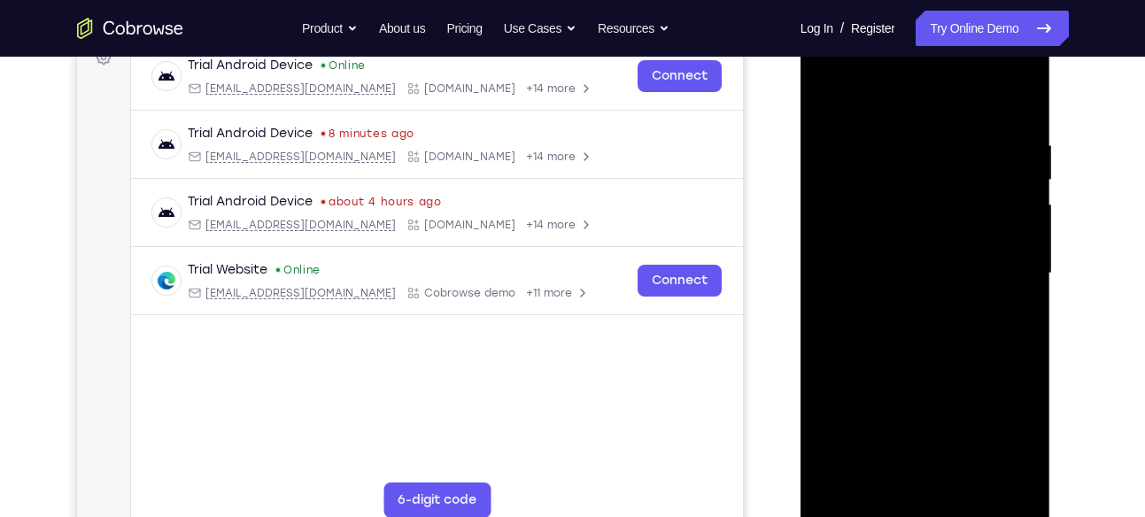
scroll to position [278, 0]
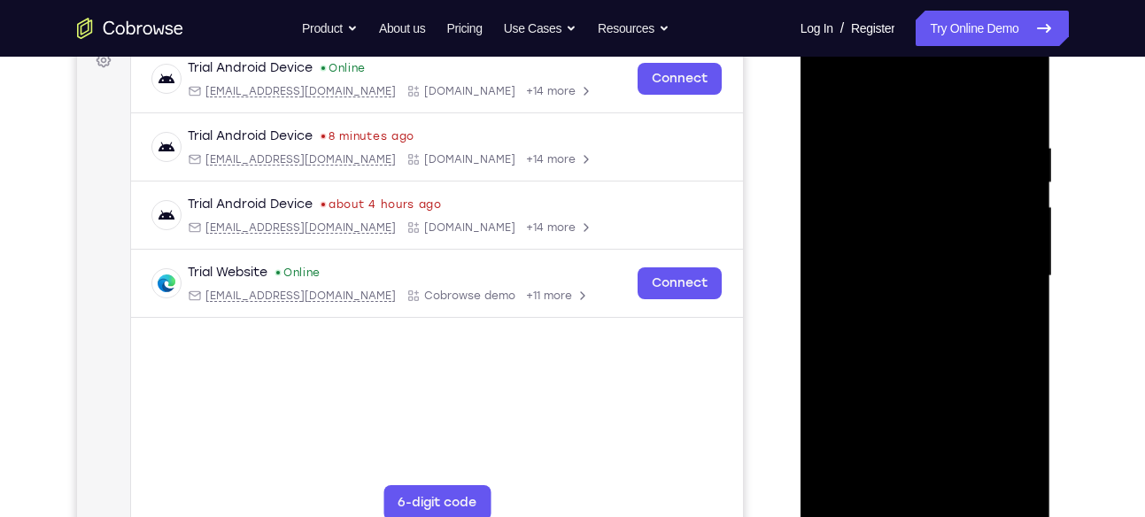
click at [906, 137] on div at bounding box center [925, 276] width 223 height 496
click at [1024, 338] on div at bounding box center [925, 276] width 223 height 496
click at [1018, 327] on div at bounding box center [925, 276] width 223 height 496
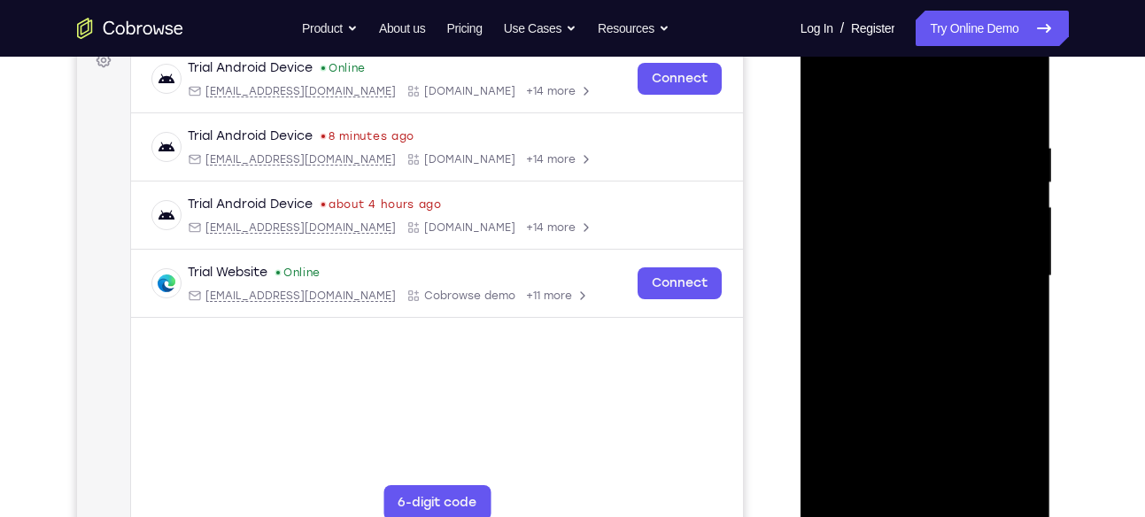
click at [1018, 327] on div at bounding box center [925, 276] width 223 height 496
click at [1016, 201] on div at bounding box center [925, 276] width 223 height 496
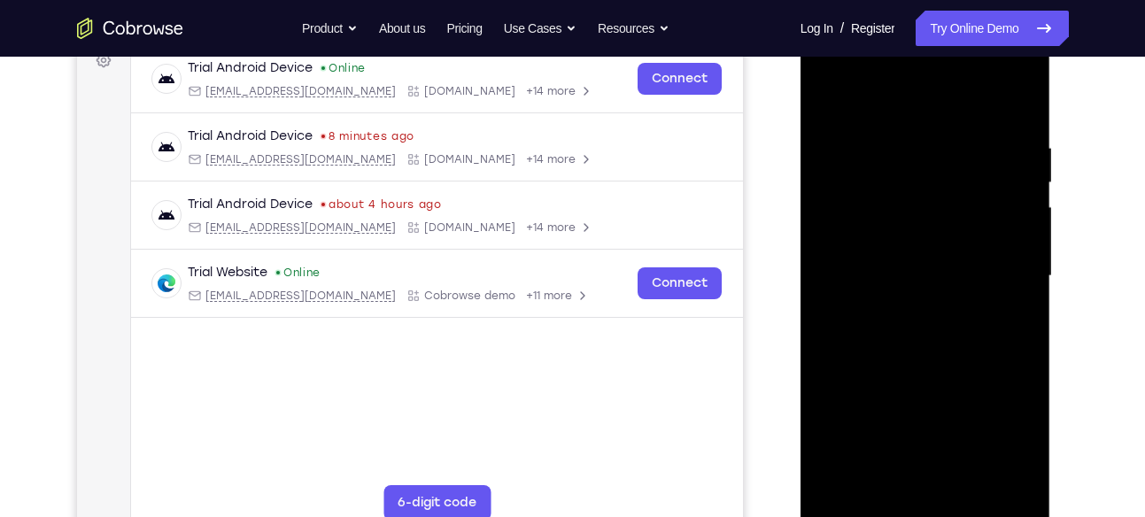
click at [1016, 201] on div at bounding box center [925, 276] width 223 height 496
click at [1024, 99] on div at bounding box center [925, 276] width 223 height 496
drag, startPoint x: 939, startPoint y: 295, endPoint x: 952, endPoint y: 236, distance: 59.9
click at [952, 236] on div at bounding box center [925, 276] width 223 height 496
drag, startPoint x: 971, startPoint y: 212, endPoint x: 970, endPoint y: 348, distance: 135.5
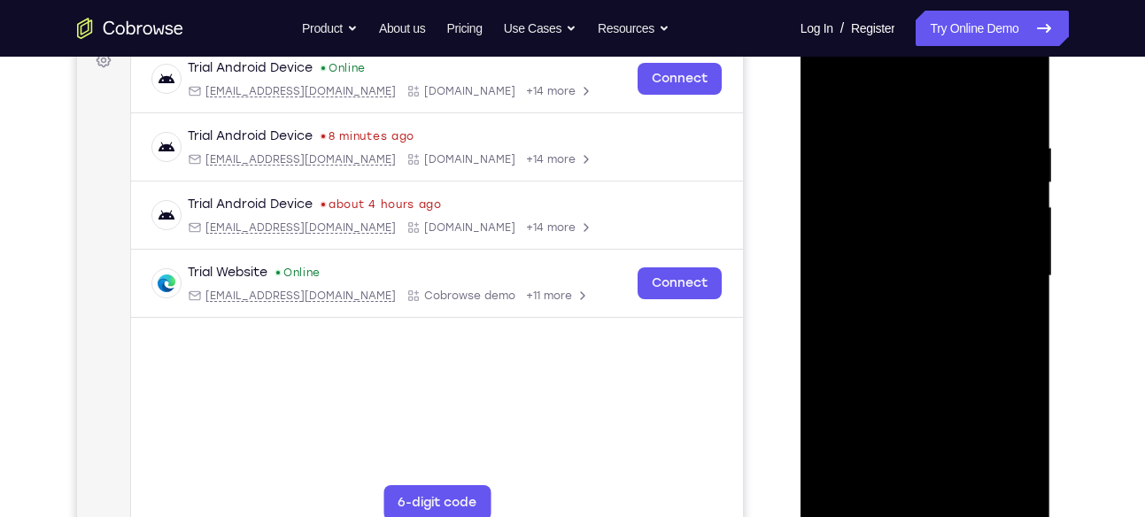
click at [970, 348] on div at bounding box center [925, 276] width 223 height 496
click at [969, 481] on div at bounding box center [925, 276] width 223 height 496
click at [901, 148] on div at bounding box center [925, 276] width 223 height 496
click at [951, 290] on div at bounding box center [925, 276] width 223 height 496
click at [838, 97] on div at bounding box center [925, 276] width 223 height 496
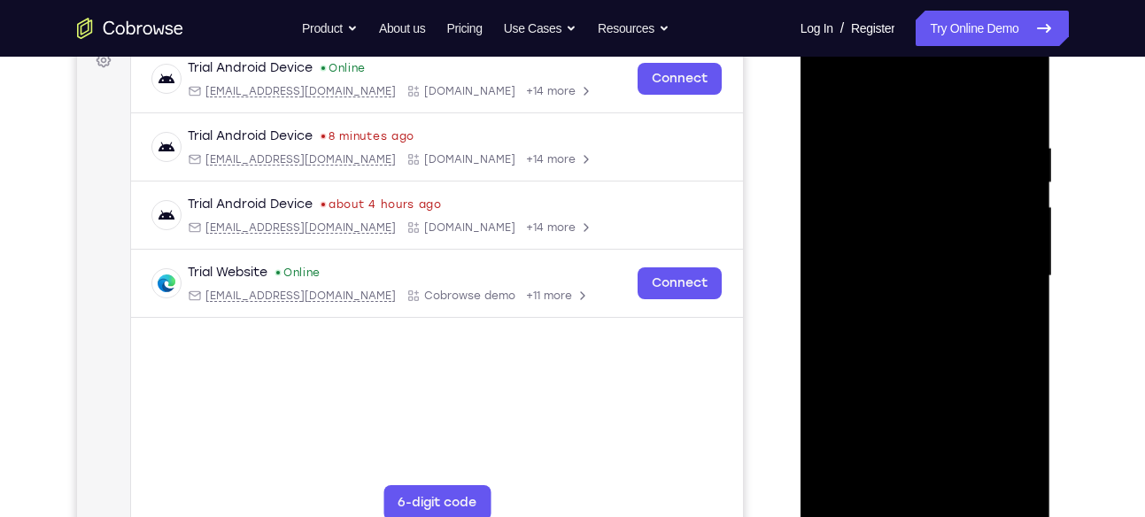
click at [1016, 95] on div at bounding box center [925, 276] width 223 height 496
click at [1020, 89] on div at bounding box center [925, 276] width 223 height 496
